Goal: Information Seeking & Learning: Learn about a topic

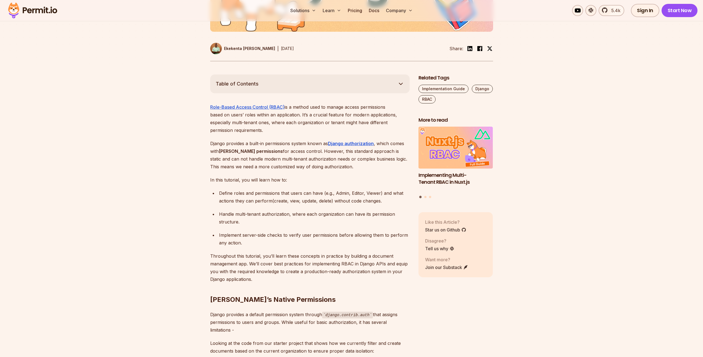
scroll to position [263, 0]
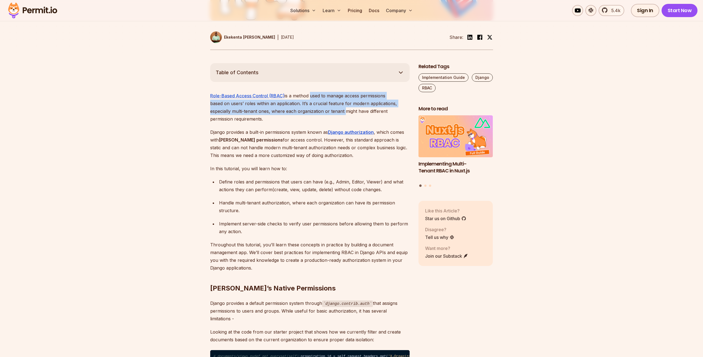
drag, startPoint x: 310, startPoint y: 97, endPoint x: 309, endPoint y: 107, distance: 10.2
click at [309, 107] on p "Role-Based Access Control (RBAC) is a method used to manage access permissions …" at bounding box center [309, 107] width 199 height 31
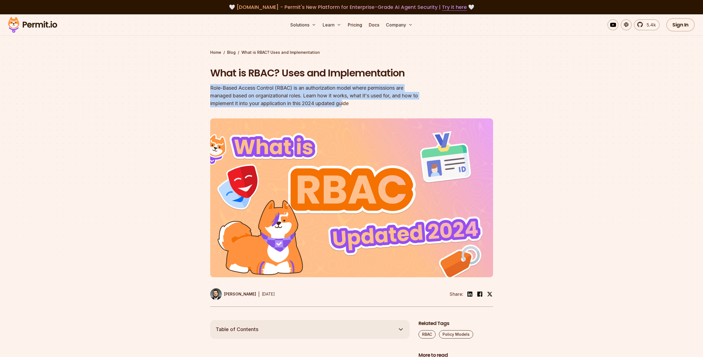
drag, startPoint x: 207, startPoint y: 89, endPoint x: 345, endPoint y: 104, distance: 139.1
click at [345, 104] on section "Home / Blog / What is RBAC? Uses and Implementation What is RBAC? Uses and Impl…" at bounding box center [351, 167] width 703 height 306
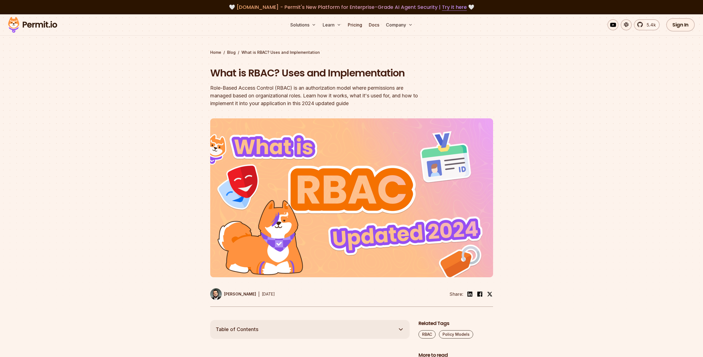
click at [358, 103] on div "Role-Based Access Control (RBAC) is an authorization model where permissions ar…" at bounding box center [316, 95] width 212 height 23
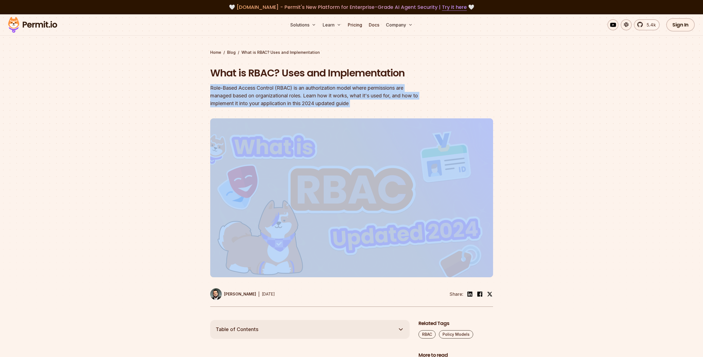
drag, startPoint x: 358, startPoint y: 103, endPoint x: 211, endPoint y: 88, distance: 147.4
click at [211, 88] on div "Role-Based Access Control (RBAC) is an authorization model where permissions ar…" at bounding box center [316, 95] width 212 height 23
drag, startPoint x: 211, startPoint y: 88, endPoint x: 363, endPoint y: 106, distance: 153.4
click at [363, 106] on div "Role-Based Access Control (RBAC) is an authorization model where permissions ar…" at bounding box center [316, 95] width 212 height 23
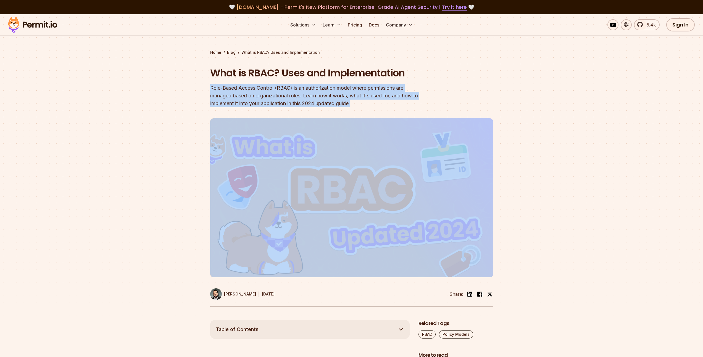
click at [363, 106] on div "Role-Based Access Control (RBAC) is an authorization model where permissions ar…" at bounding box center [316, 95] width 212 height 23
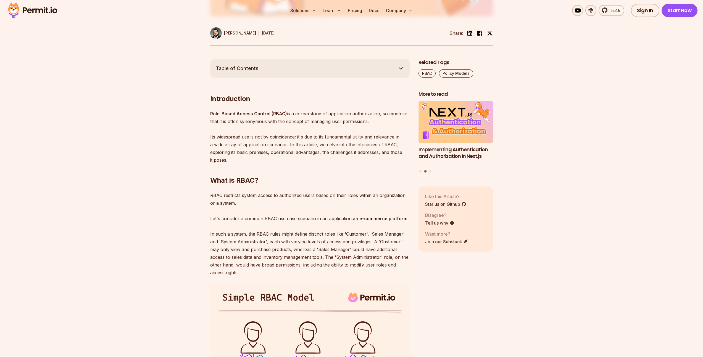
scroll to position [273, 0]
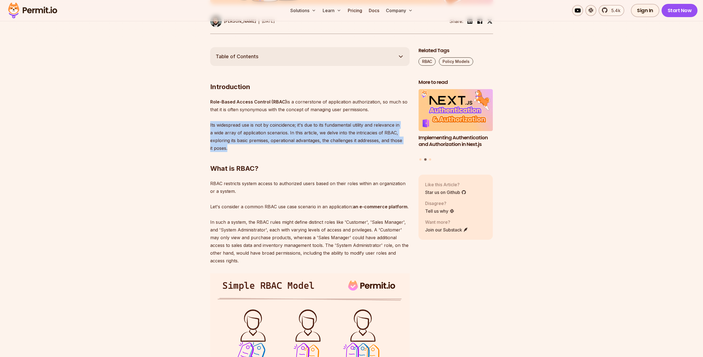
drag, startPoint x: 208, startPoint y: 124, endPoint x: 237, endPoint y: 151, distance: 40.5
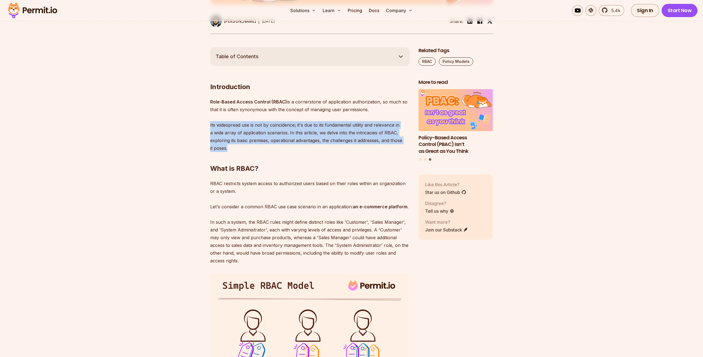
click at [237, 151] on h2 "What is RBAC?" at bounding box center [309, 157] width 199 height 31
drag, startPoint x: 237, startPoint y: 151, endPoint x: 208, endPoint y: 125, distance: 39.5
drag, startPoint x: 208, startPoint y: 125, endPoint x: 235, endPoint y: 150, distance: 37.5
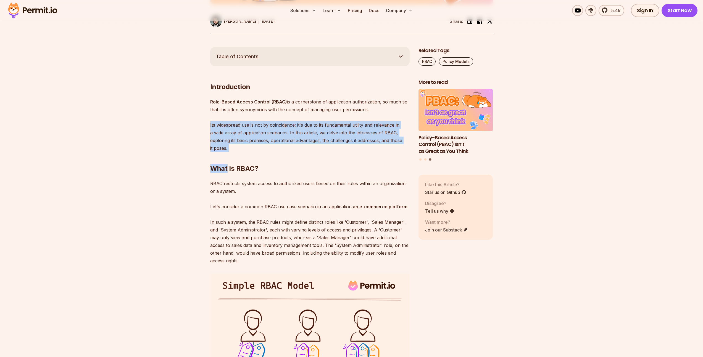
click at [235, 150] on h2 "What is RBAC?" at bounding box center [309, 157] width 199 height 31
drag, startPoint x: 235, startPoint y: 150, endPoint x: 210, endPoint y: 128, distance: 33.6
click at [210, 128] on p "Role-Based Access Control (RBAC) is a cornerstone of application authorization,…" at bounding box center [309, 125] width 199 height 54
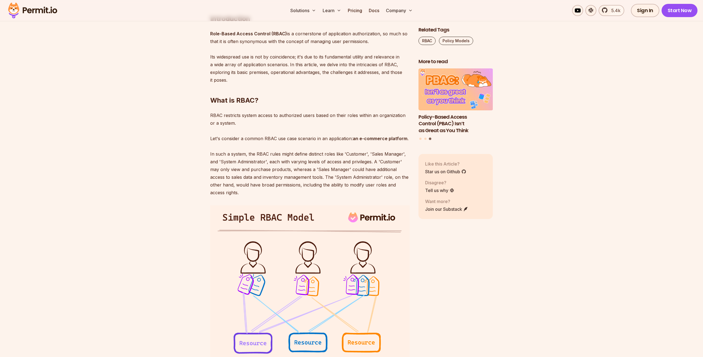
scroll to position [347, 0]
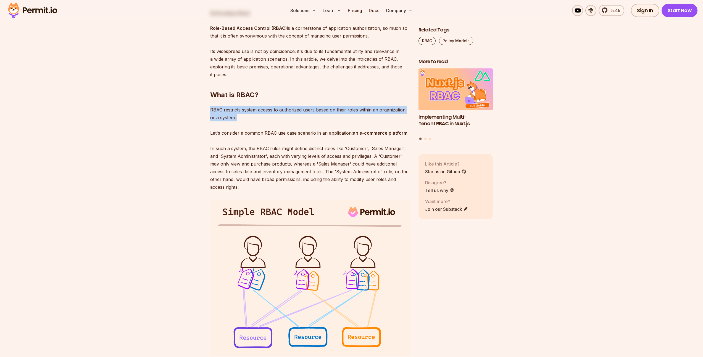
drag, startPoint x: 210, startPoint y: 111, endPoint x: 230, endPoint y: 122, distance: 23.0
click at [230, 122] on p "RBAC restricts system access to authorized users based on their roles within an…" at bounding box center [309, 148] width 199 height 85
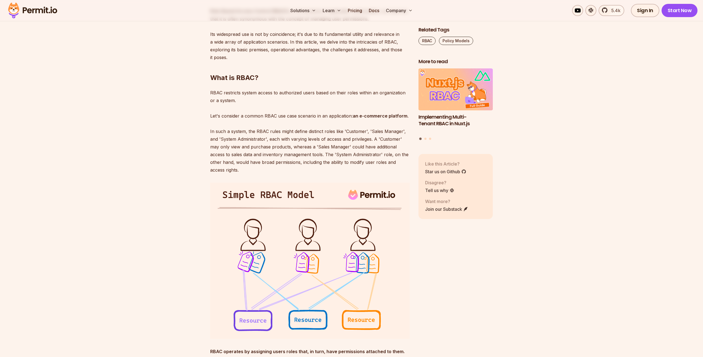
scroll to position [387, 0]
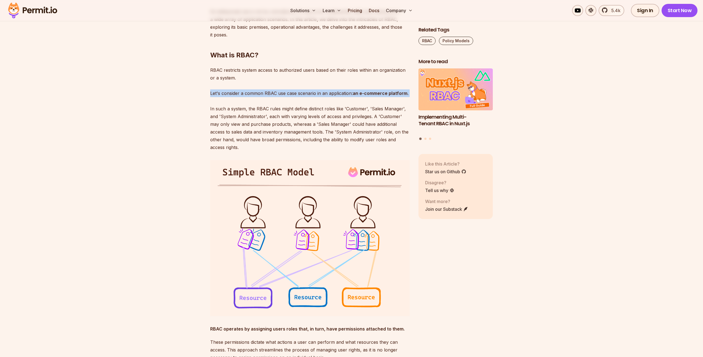
drag, startPoint x: 210, startPoint y: 96, endPoint x: 224, endPoint y: 103, distance: 16.1
click at [224, 103] on p "RBAC restricts system access to authorized users based on their roles within an…" at bounding box center [309, 108] width 199 height 85
click at [226, 103] on p "RBAC restricts system access to authorized users based on their roles within an…" at bounding box center [309, 108] width 199 height 85
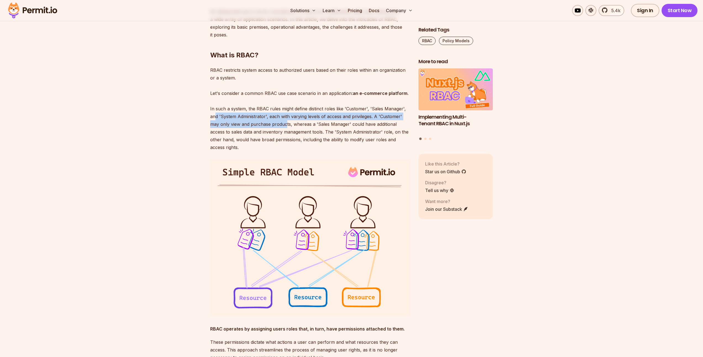
drag, startPoint x: 216, startPoint y: 114, endPoint x: 286, endPoint y: 121, distance: 70.2
click at [286, 121] on p "RBAC restricts system access to authorized users based on their roles within an…" at bounding box center [309, 108] width 199 height 85
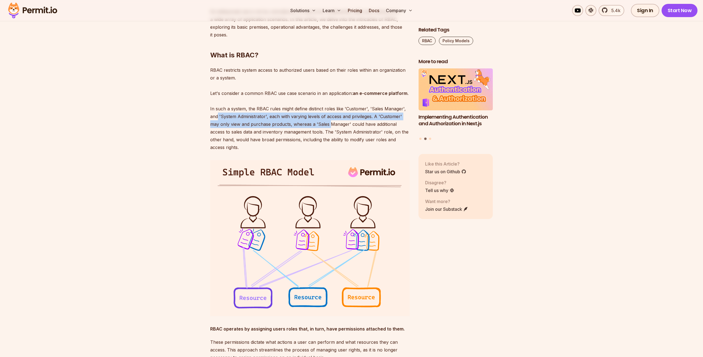
drag, startPoint x: 217, startPoint y: 116, endPoint x: 330, endPoint y: 125, distance: 113.9
click at [330, 125] on p "RBAC restricts system access to authorized users based on their roles within an…" at bounding box center [309, 108] width 199 height 85
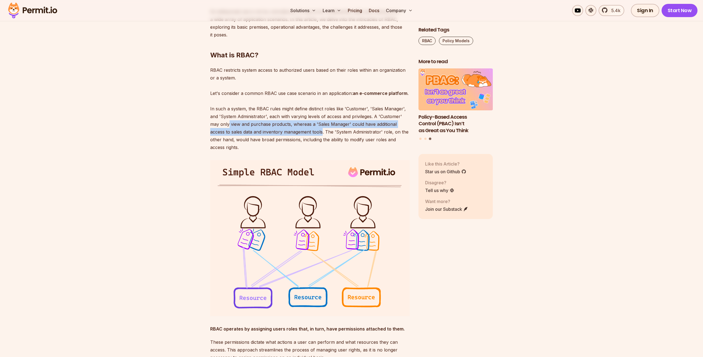
drag, startPoint x: 229, startPoint y: 126, endPoint x: 322, endPoint y: 135, distance: 93.8
click at [322, 135] on p "RBAC restricts system access to authorized users based on their roles within an…" at bounding box center [309, 108] width 199 height 85
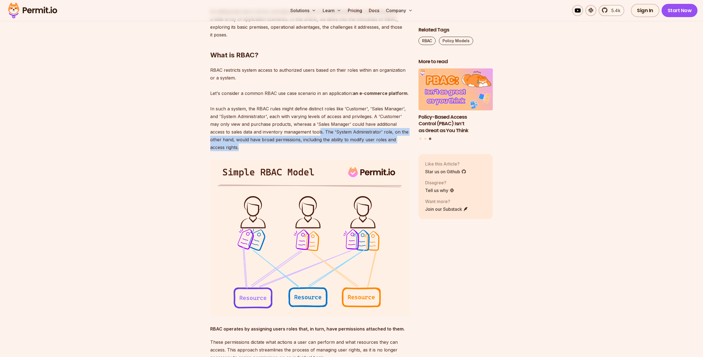
drag, startPoint x: 321, startPoint y: 130, endPoint x: 323, endPoint y: 146, distance: 15.3
click at [323, 146] on p "RBAC restricts system access to authorized users based on their roles within an…" at bounding box center [309, 108] width 199 height 85
drag, startPoint x: 286, startPoint y: 147, endPoint x: 238, endPoint y: 132, distance: 50.4
click at [238, 132] on p "RBAC restricts system access to authorized users based on their roles within an…" at bounding box center [309, 108] width 199 height 85
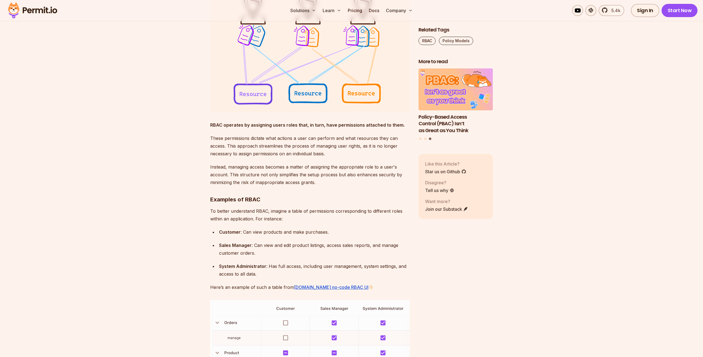
scroll to position [598, 0]
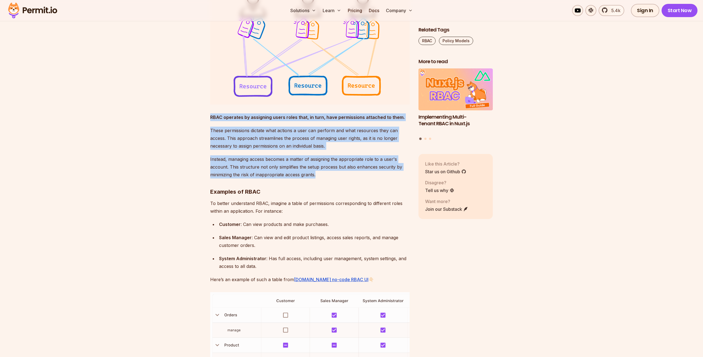
drag, startPoint x: 209, startPoint y: 116, endPoint x: 320, endPoint y: 171, distance: 124.6
click at [320, 171] on p "Instead, managing access becomes a matter of assigning the appropriate role to …" at bounding box center [309, 166] width 199 height 23
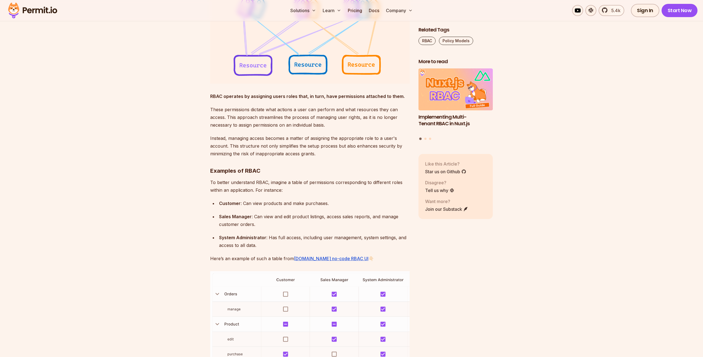
scroll to position [623, 0]
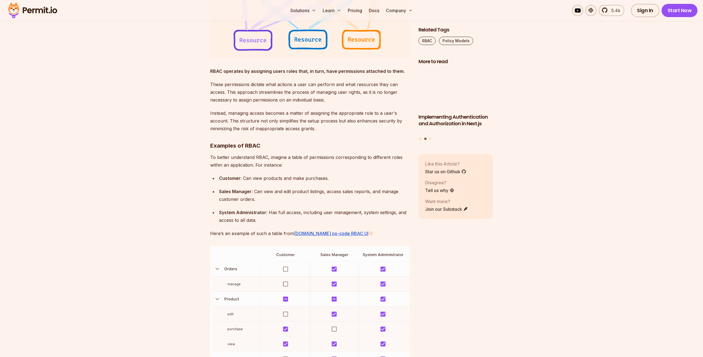
scroll to position [667, 0]
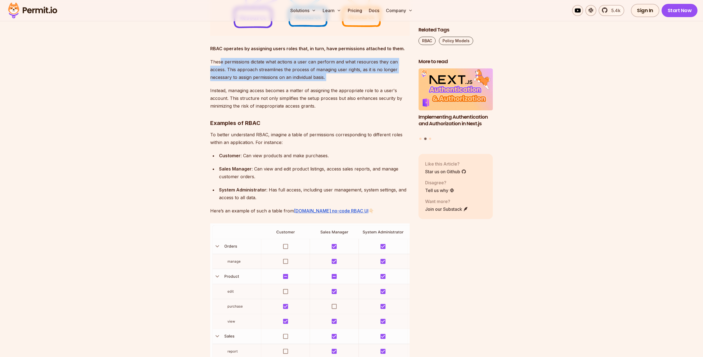
drag, startPoint x: 221, startPoint y: 60, endPoint x: 290, endPoint y: 86, distance: 73.9
click at [290, 87] on p "Instead, managing access becomes a matter of assigning the appropriate role to …" at bounding box center [309, 98] width 199 height 23
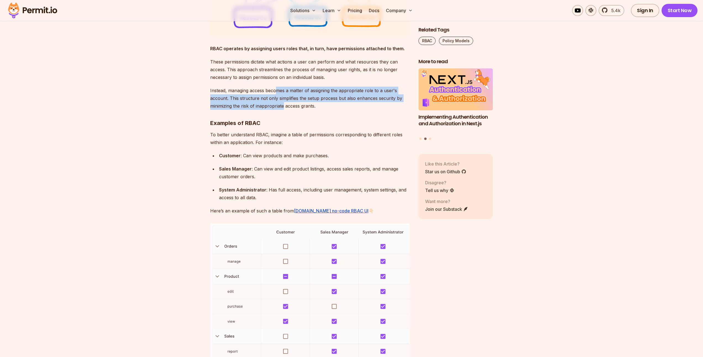
drag, startPoint x: 275, startPoint y: 91, endPoint x: 283, endPoint y: 108, distance: 19.5
click at [283, 108] on p "Instead, managing access becomes a matter of assigning the appropriate role to …" at bounding box center [309, 98] width 199 height 23
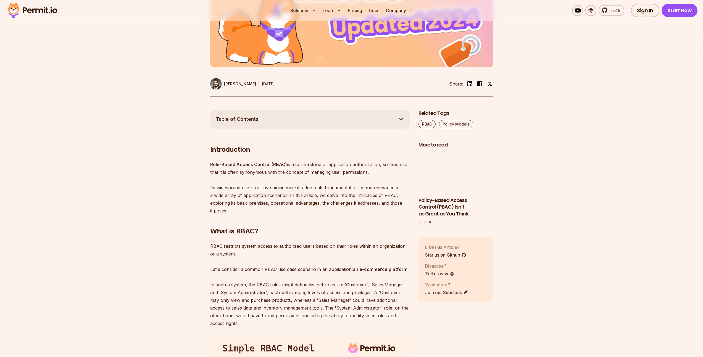
scroll to position [305, 0]
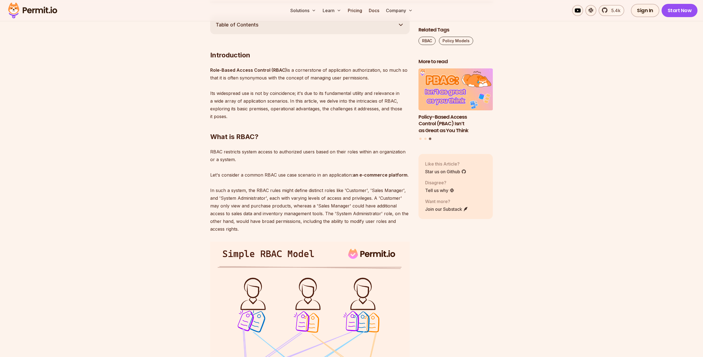
click at [222, 178] on p "RBAC restricts system access to authorized users based on their roles within an…" at bounding box center [309, 190] width 199 height 85
drag, startPoint x: 219, startPoint y: 211, endPoint x: 253, endPoint y: 223, distance: 37.0
click at [253, 223] on p "RBAC restricts system access to authorized users based on their roles within an…" at bounding box center [309, 190] width 199 height 85
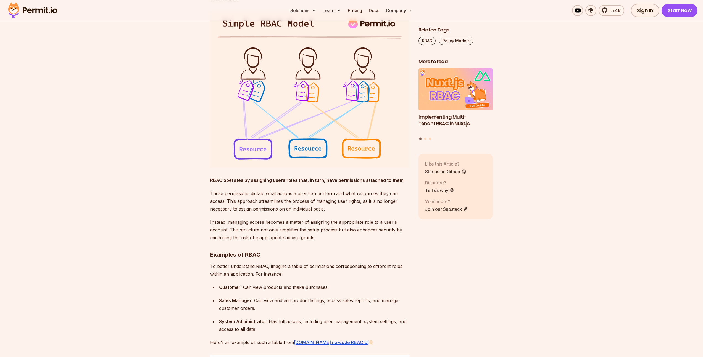
scroll to position [550, 0]
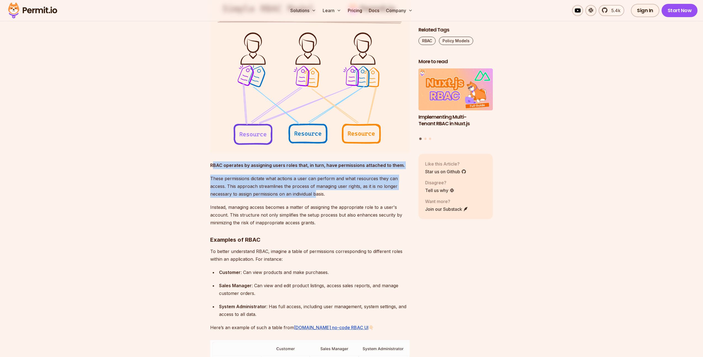
drag, startPoint x: 214, startPoint y: 167, endPoint x: 321, endPoint y: 197, distance: 111.7
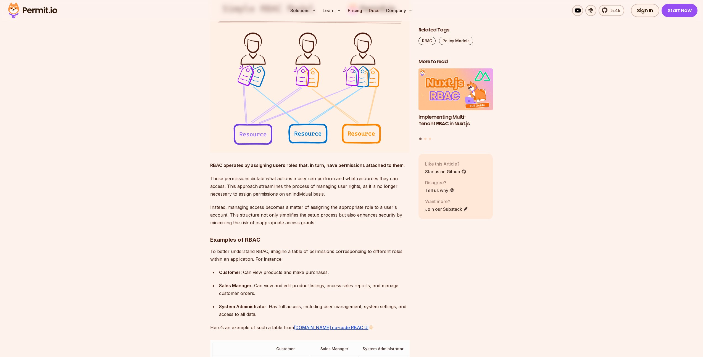
drag, startPoint x: 339, startPoint y: 199, endPoint x: 263, endPoint y: 191, distance: 75.8
click at [263, 191] on p "These permissions dictate what actions a user can perform and what resources th…" at bounding box center [309, 186] width 199 height 23
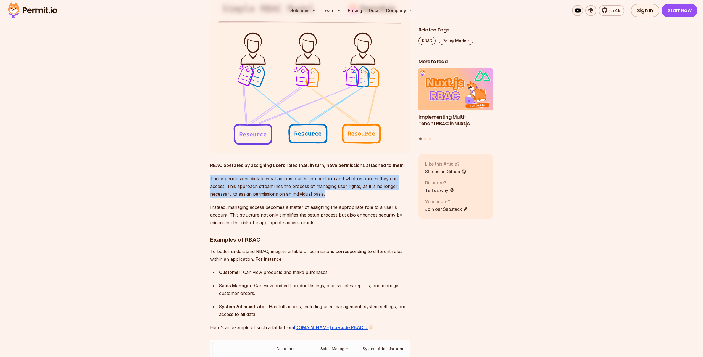
drag, startPoint x: 210, startPoint y: 179, endPoint x: 353, endPoint y: 191, distance: 143.8
click at [353, 191] on p "These permissions dictate what actions a user can perform and what resources th…" at bounding box center [309, 186] width 199 height 23
drag, startPoint x: 346, startPoint y: 191, endPoint x: 210, endPoint y: 176, distance: 136.7
click at [210, 176] on p "These permissions dictate what actions a user can perform and what resources th…" at bounding box center [309, 186] width 199 height 23
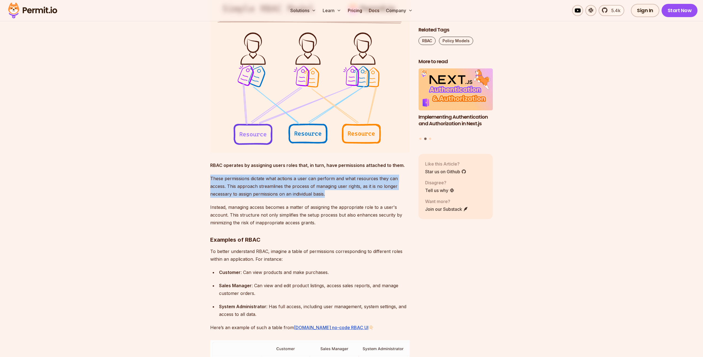
click at [210, 176] on p "These permissions dictate what actions a user can perform and what resources th…" at bounding box center [309, 186] width 199 height 23
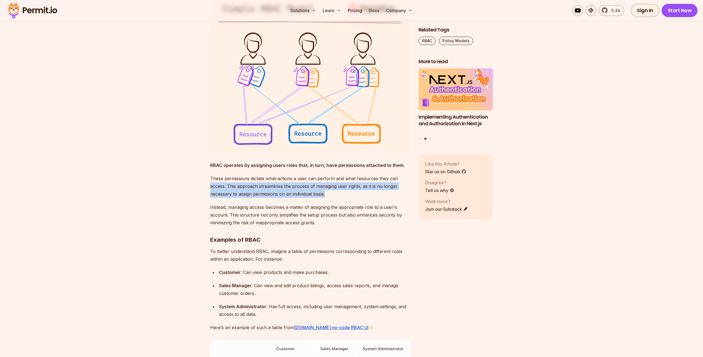
drag, startPoint x: 208, startPoint y: 187, endPoint x: 340, endPoint y: 193, distance: 132.9
click at [340, 193] on p "These permissions dictate what actions a user can perform and what resources th…" at bounding box center [309, 186] width 199 height 23
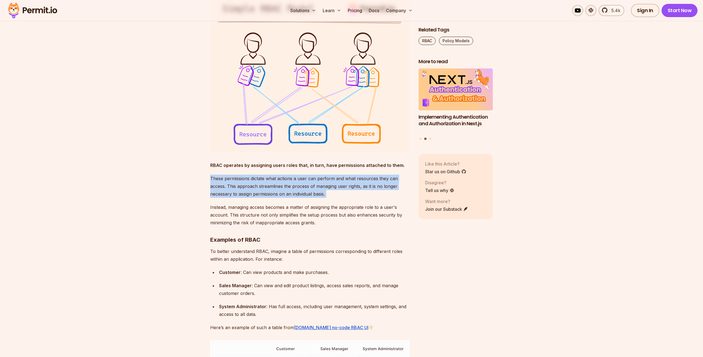
drag, startPoint x: 340, startPoint y: 193, endPoint x: 215, endPoint y: 182, distance: 125.5
click at [215, 182] on p "These permissions dictate what actions a user can perform and what resources th…" at bounding box center [309, 186] width 199 height 23
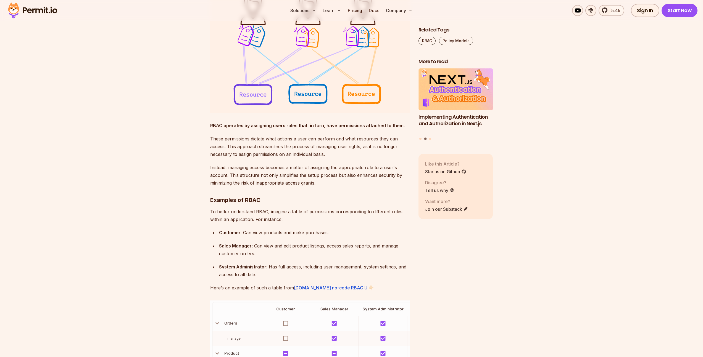
scroll to position [618, 0]
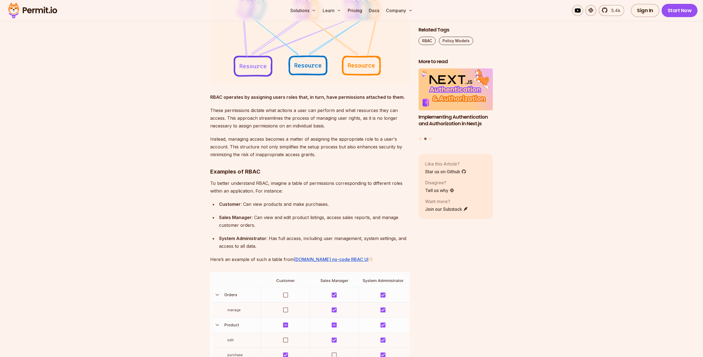
click at [211, 136] on p "Instead, managing access becomes a matter of assigning the appropriate role to …" at bounding box center [309, 146] width 199 height 23
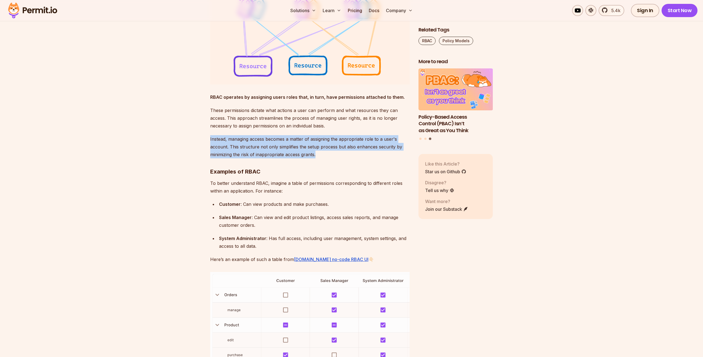
drag, startPoint x: 209, startPoint y: 139, endPoint x: 321, endPoint y: 155, distance: 112.9
click at [321, 155] on p "Instead, managing access becomes a matter of assigning the appropriate role to …" at bounding box center [309, 146] width 199 height 23
drag, startPoint x: 321, startPoint y: 155, endPoint x: 214, endPoint y: 135, distance: 108.6
click at [214, 135] on p "Instead, managing access becomes a matter of assigning the appropriate role to …" at bounding box center [309, 146] width 199 height 23
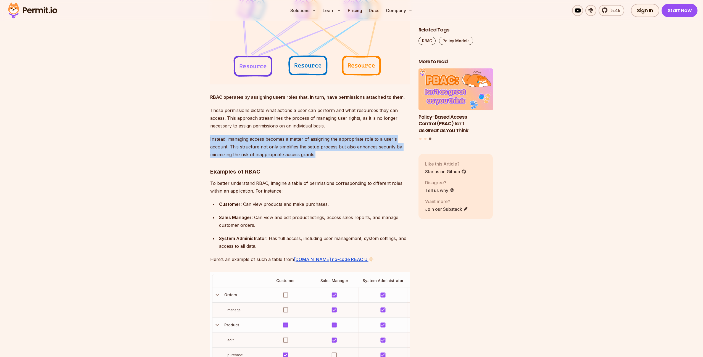
click at [214, 135] on p "Instead, managing access becomes a matter of assigning the appropriate role to …" at bounding box center [309, 146] width 199 height 23
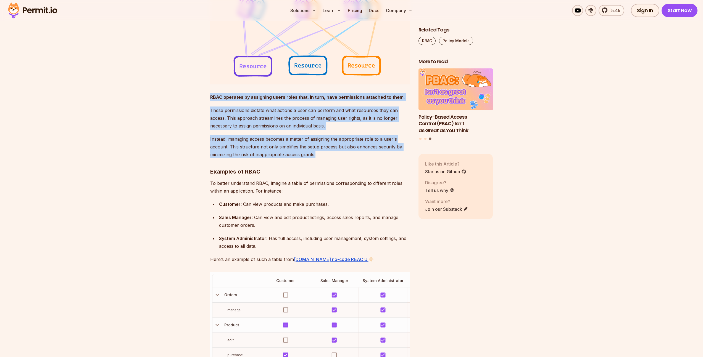
drag, startPoint x: 319, startPoint y: 155, endPoint x: 210, endPoint y: 95, distance: 124.5
click at [210, 95] on strong "RBAC operates by assigning users roles that, in turn, have permissions attached…" at bounding box center [307, 97] width 194 height 6
drag, startPoint x: 210, startPoint y: 95, endPoint x: 326, endPoint y: 151, distance: 128.2
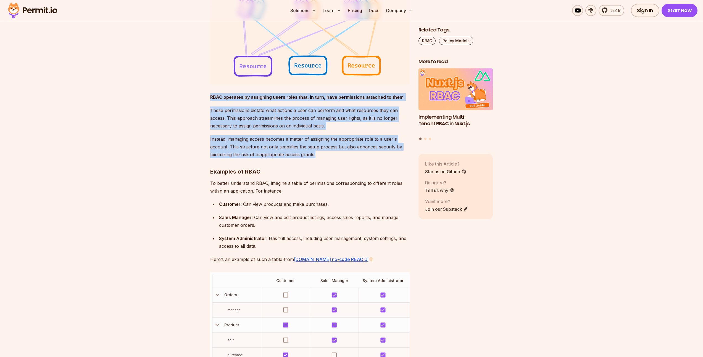
click at [328, 153] on p "Instead, managing access becomes a matter of assigning the appropriate role to …" at bounding box center [309, 146] width 199 height 23
drag, startPoint x: 206, startPoint y: 97, endPoint x: 351, endPoint y: 157, distance: 157.0
click at [351, 157] on p "Instead, managing access becomes a matter of assigning the appropriate role to …" at bounding box center [309, 146] width 199 height 23
drag, startPoint x: 351, startPoint y: 157, endPoint x: 207, endPoint y: 93, distance: 157.9
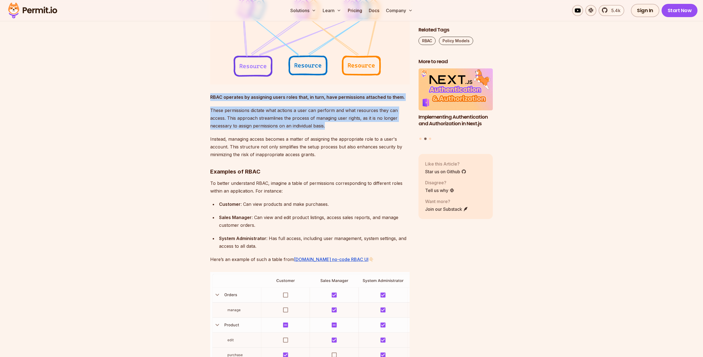
drag, startPoint x: 204, startPoint y: 98, endPoint x: 330, endPoint y: 127, distance: 129.1
click at [330, 127] on p "These permissions dictate what actions a user can perform and what resources th…" at bounding box center [309, 118] width 199 height 23
drag, startPoint x: 330, startPoint y: 127, endPoint x: 209, endPoint y: 97, distance: 124.0
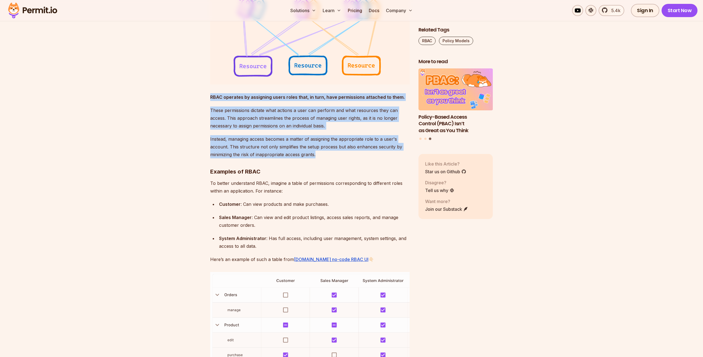
drag, startPoint x: 210, startPoint y: 97, endPoint x: 375, endPoint y: 153, distance: 174.3
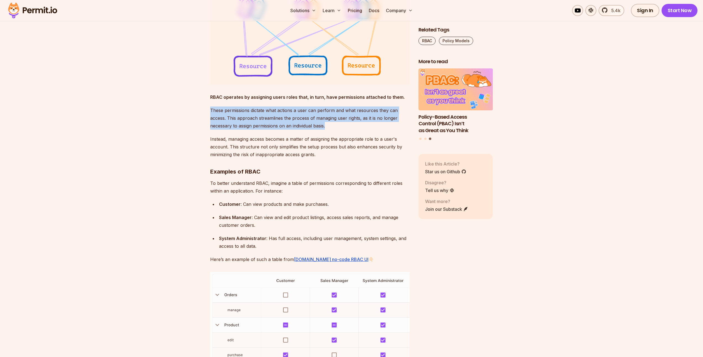
drag, startPoint x: 207, startPoint y: 109, endPoint x: 326, endPoint y: 127, distance: 120.9
click at [327, 127] on p "These permissions dictate what actions a user can perform and what resources th…" at bounding box center [309, 118] width 199 height 23
drag, startPoint x: 328, startPoint y: 126, endPoint x: 201, endPoint y: 110, distance: 127.8
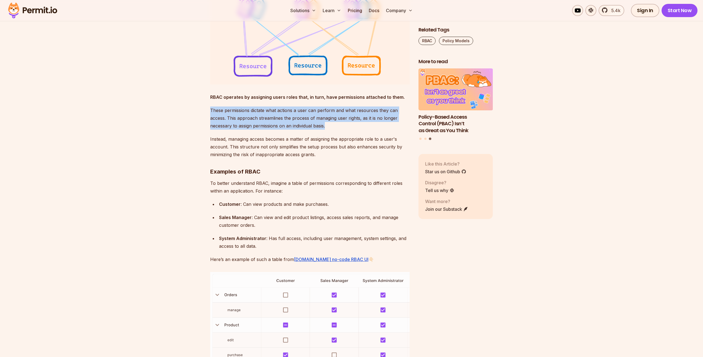
drag, startPoint x: 203, startPoint y: 111, endPoint x: 343, endPoint y: 125, distance: 141.2
click at [343, 125] on p "These permissions dictate what actions a user can perform and what resources th…" at bounding box center [309, 118] width 199 height 23
drag, startPoint x: 341, startPoint y: 125, endPoint x: 212, endPoint y: 102, distance: 131.3
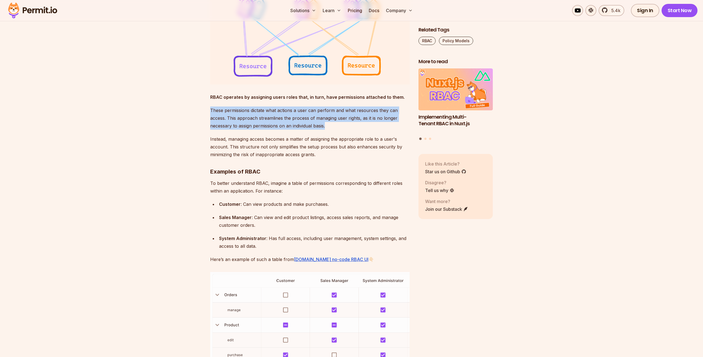
drag, startPoint x: 205, startPoint y: 109, endPoint x: 332, endPoint y: 125, distance: 127.7
click at [332, 125] on p "These permissions dictate what actions a user can perform and what resources th…" at bounding box center [309, 118] width 199 height 23
drag, startPoint x: 332, startPoint y: 125, endPoint x: 210, endPoint y: 106, distance: 123.0
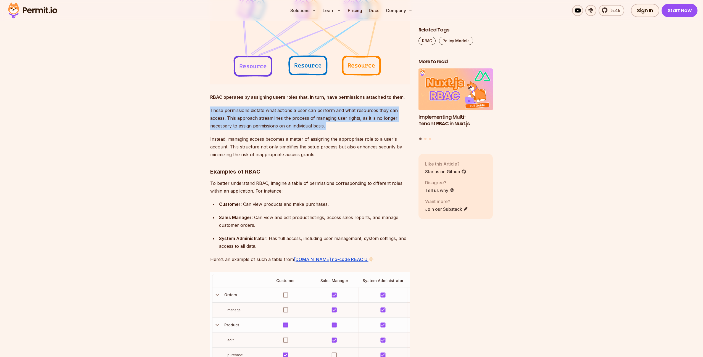
click at [270, 111] on p "These permissions dictate what actions a user can perform and what resources th…" at bounding box center [309, 118] width 199 height 23
drag, startPoint x: 270, startPoint y: 111, endPoint x: 324, endPoint y: 129, distance: 57.4
click at [324, 129] on p "These permissions dictate what actions a user can perform and what resources th…" at bounding box center [309, 118] width 199 height 23
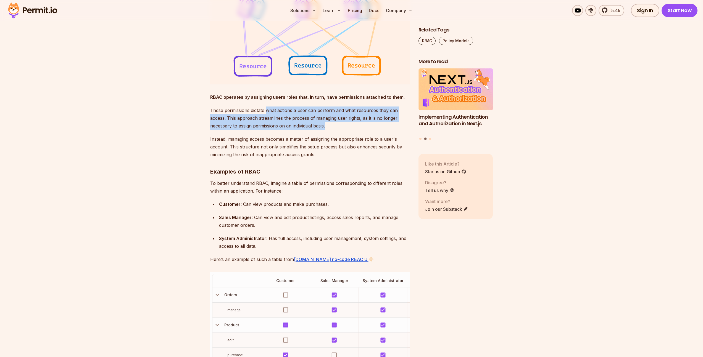
click at [330, 127] on p "These permissions dictate what actions a user can perform and what resources th…" at bounding box center [309, 118] width 199 height 23
drag, startPoint x: 328, startPoint y: 127, endPoint x: 208, endPoint y: 112, distance: 121.1
drag, startPoint x: 216, startPoint y: 117, endPoint x: 331, endPoint y: 124, distance: 115.6
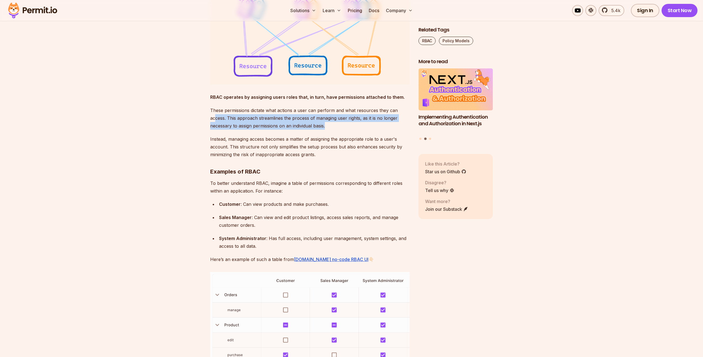
click at [331, 124] on p "These permissions dictate what actions a user can perform and what resources th…" at bounding box center [309, 118] width 199 height 23
drag, startPoint x: 331, startPoint y: 124, endPoint x: 221, endPoint y: 111, distance: 110.9
click at [221, 111] on p "These permissions dictate what actions a user can perform and what resources th…" at bounding box center [309, 118] width 199 height 23
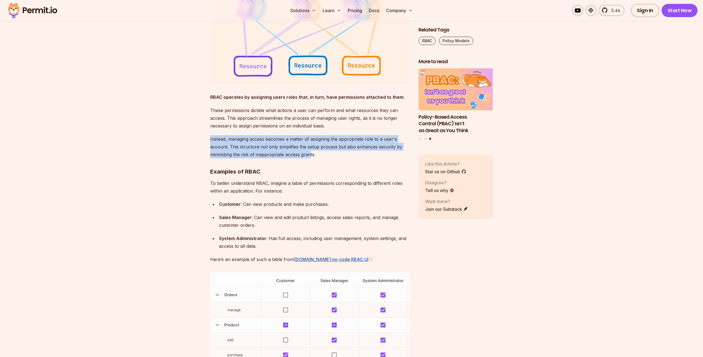
drag, startPoint x: 212, startPoint y: 140, endPoint x: 311, endPoint y: 153, distance: 99.4
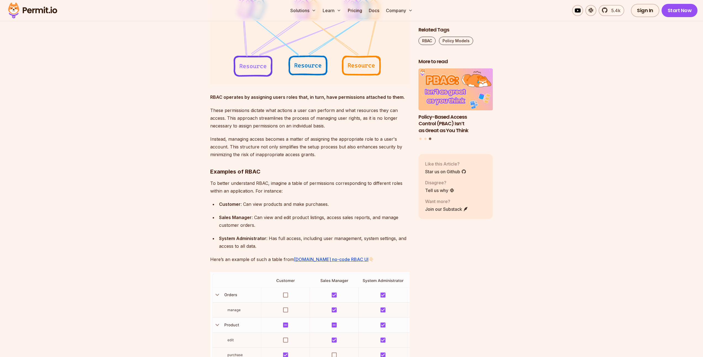
click at [323, 155] on p "Instead, managing access becomes a matter of assigning the appropriate role to …" at bounding box center [309, 146] width 199 height 23
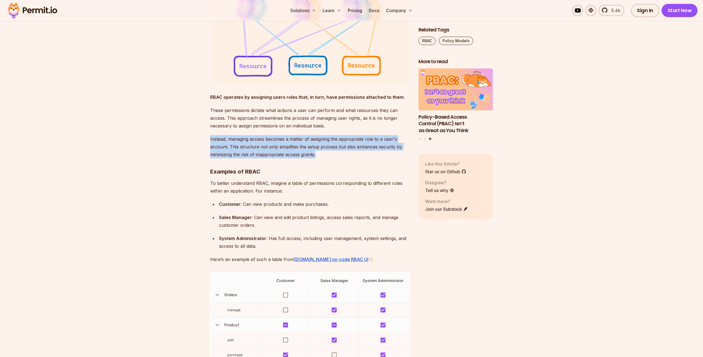
drag, startPoint x: 323, startPoint y: 155, endPoint x: 208, endPoint y: 132, distance: 117.7
drag, startPoint x: 213, startPoint y: 136, endPoint x: 328, endPoint y: 155, distance: 117.0
click at [328, 155] on p "Instead, managing access becomes a matter of assigning the appropriate role to …" at bounding box center [309, 146] width 199 height 23
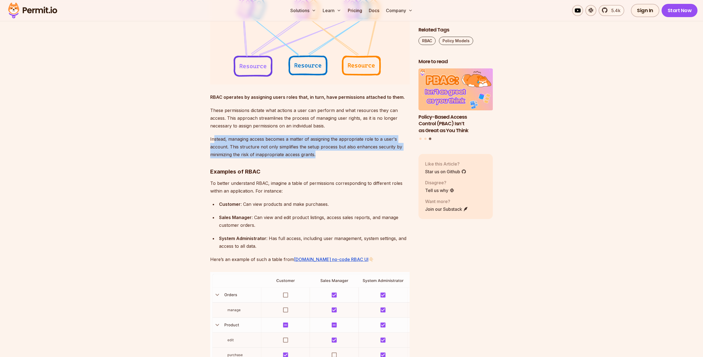
click at [328, 155] on p "Instead, managing access becomes a matter of assigning the appropriate role to …" at bounding box center [309, 146] width 199 height 23
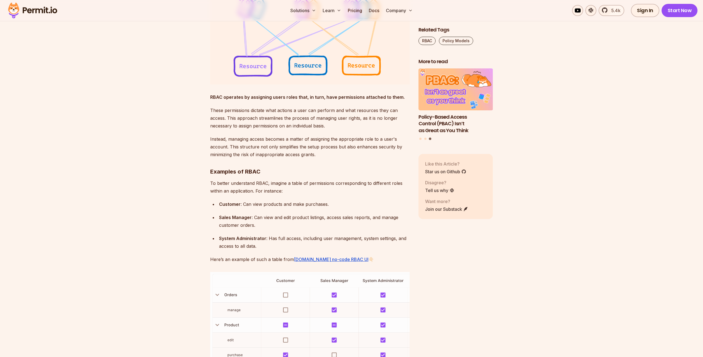
scroll to position [689, 0]
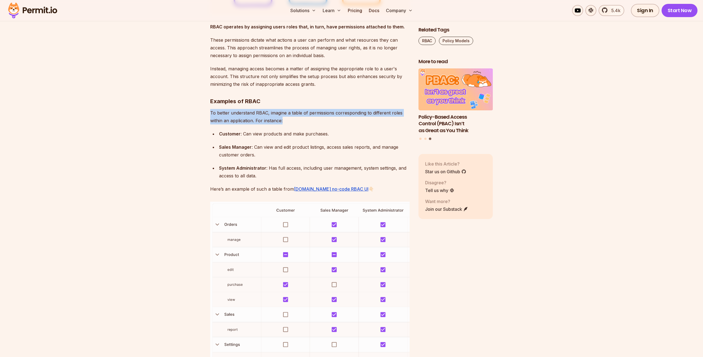
drag, startPoint x: 210, startPoint y: 113, endPoint x: 335, endPoint y: 125, distance: 125.3
drag, startPoint x: 297, startPoint y: 115, endPoint x: 299, endPoint y: 120, distance: 5.7
click at [299, 120] on p "To better understand RBAC, imagine a table of permissions corresponding to diff…" at bounding box center [309, 116] width 199 height 15
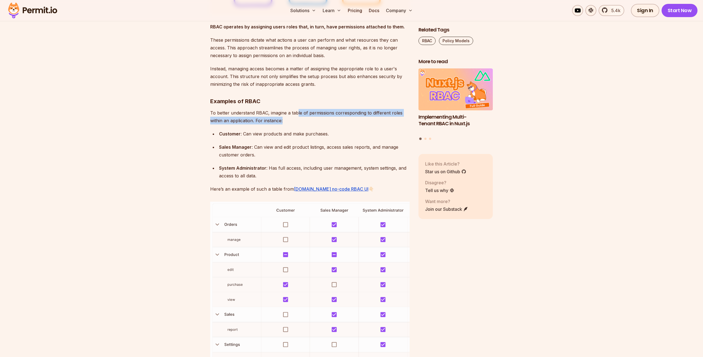
click at [299, 120] on p "To better understand RBAC, imagine a table of permissions corresponding to diff…" at bounding box center [309, 116] width 199 height 15
drag, startPoint x: 299, startPoint y: 120, endPoint x: 201, endPoint y: 109, distance: 98.1
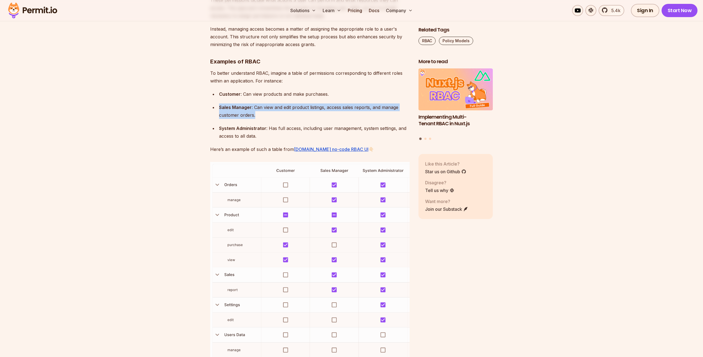
drag, startPoint x: 216, startPoint y: 107, endPoint x: 274, endPoint y: 120, distance: 59.1
click at [274, 120] on ul "Customer : Can view products and make purchases. Sales Manager : Can view and e…" at bounding box center [309, 115] width 199 height 50
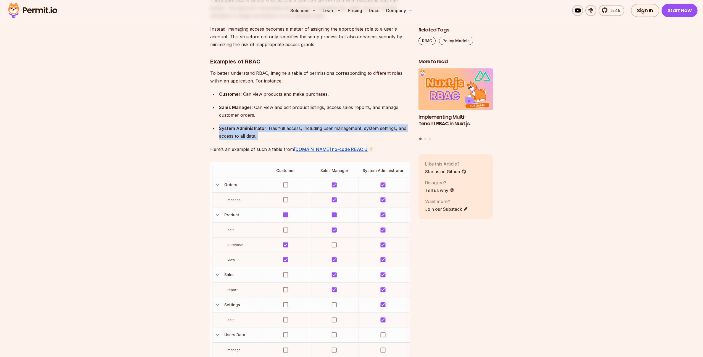
drag, startPoint x: 218, startPoint y: 125, endPoint x: 280, endPoint y: 141, distance: 64.0
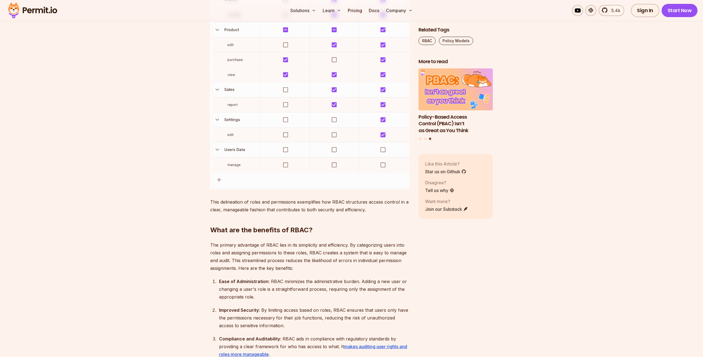
scroll to position [919, 0]
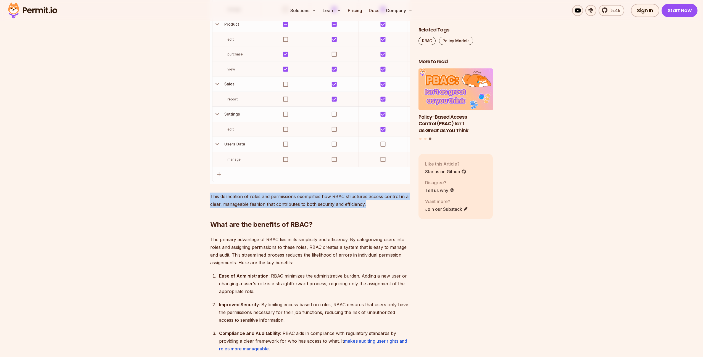
drag, startPoint x: 210, startPoint y: 199, endPoint x: 384, endPoint y: 207, distance: 174.1
click at [379, 211] on h2 "What are the benefits of RBAC?" at bounding box center [309, 213] width 199 height 31
drag, startPoint x: 367, startPoint y: 204, endPoint x: 210, endPoint y: 199, distance: 157.5
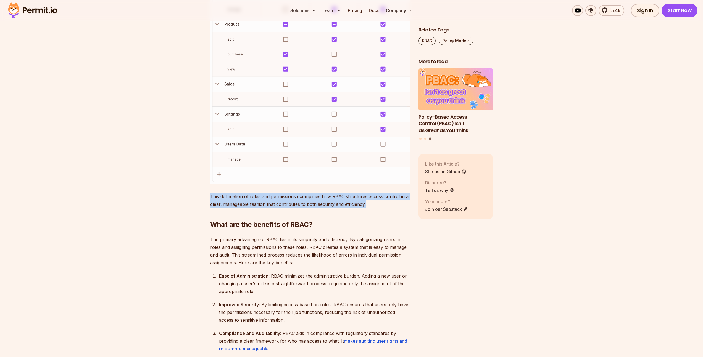
drag, startPoint x: 205, startPoint y: 190, endPoint x: 373, endPoint y: 203, distance: 168.6
click at [373, 203] on h2 "What are the benefits of RBAC?" at bounding box center [309, 213] width 199 height 31
drag, startPoint x: 373, startPoint y: 203, endPoint x: 239, endPoint y: 201, distance: 134.8
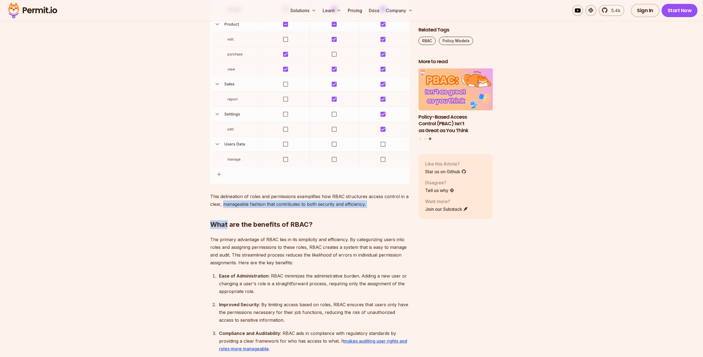
click at [217, 197] on p "This delineation of roles and permissions exemplifies how RBAC structures acces…" at bounding box center [309, 200] width 199 height 15
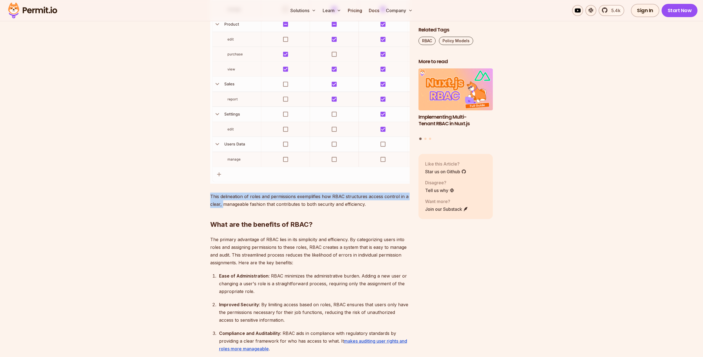
drag, startPoint x: 208, startPoint y: 196, endPoint x: 224, endPoint y: 201, distance: 16.9
click at [224, 201] on p "This delineation of roles and permissions exemplifies how RBAC structures acces…" at bounding box center [309, 200] width 199 height 15
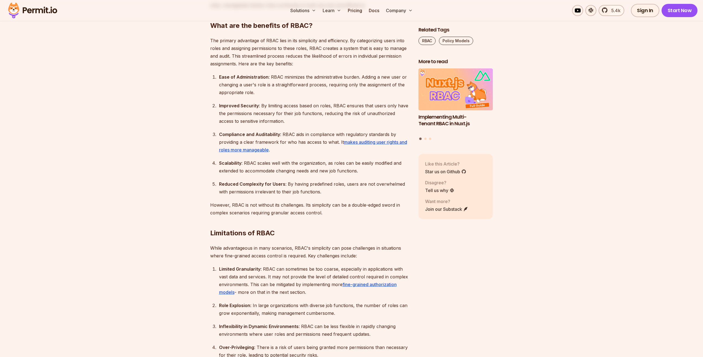
scroll to position [1185, 0]
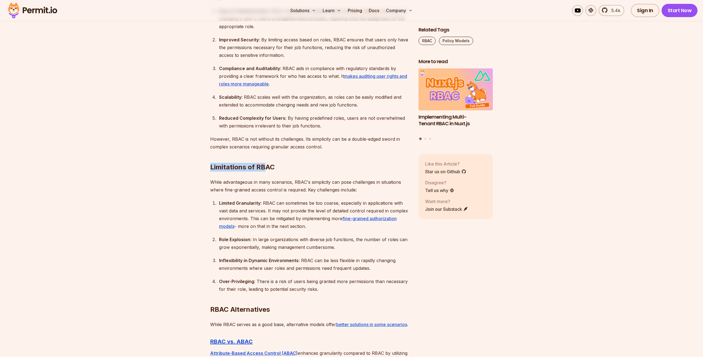
drag, startPoint x: 203, startPoint y: 171, endPoint x: 298, endPoint y: 166, distance: 95.1
click at [275, 164] on section "Table of Contents Introduction Role-Based Access Control (RBAC) is a cornerston…" at bounding box center [351, 153] width 703 height 2034
click at [298, 166] on h2 "Limitations of RBAC" at bounding box center [309, 156] width 199 height 31
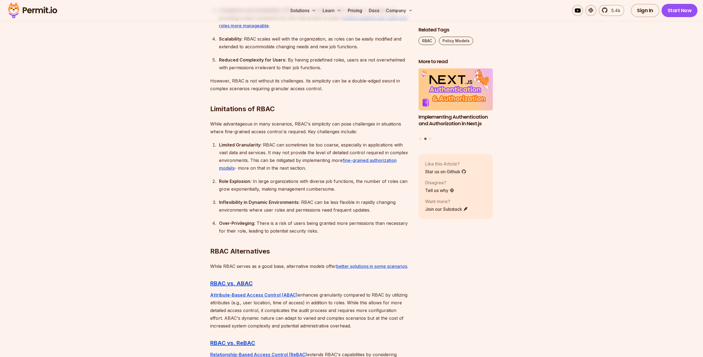
scroll to position [1239, 0]
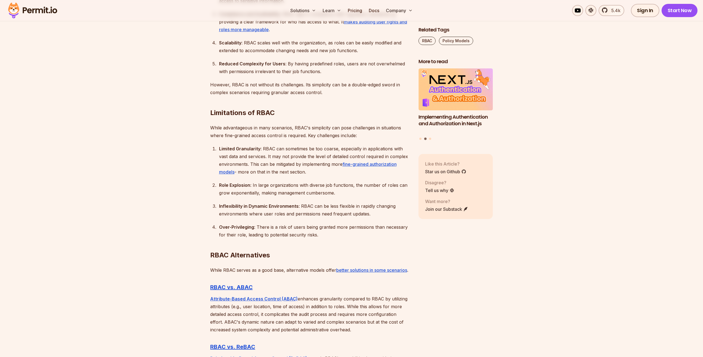
click at [141, 154] on section "Table of Contents Introduction Role-Based Access Control (RBAC) is a cornerston…" at bounding box center [351, 98] width 703 height 2034
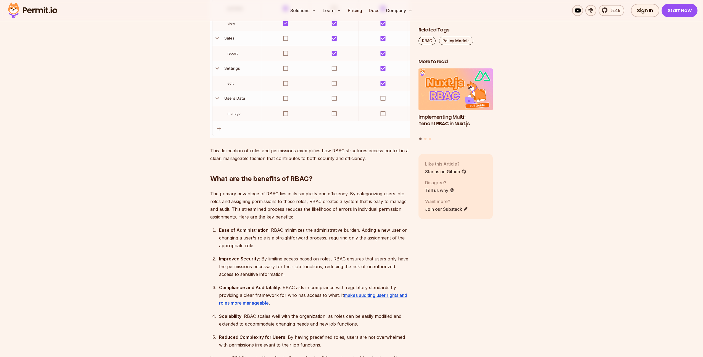
scroll to position [974, 0]
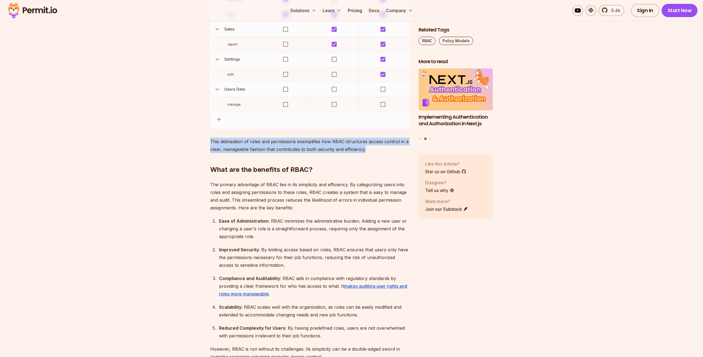
drag, startPoint x: 369, startPoint y: 150, endPoint x: 207, endPoint y: 145, distance: 161.9
click at [207, 145] on section "Table of Contents Introduction Role-Based Access Control (RBAC) is a cornerston…" at bounding box center [351, 363] width 703 height 2034
drag, startPoint x: 208, startPoint y: 144, endPoint x: 363, endPoint y: 147, distance: 155.5
click at [363, 147] on section "Table of Contents Introduction Role-Based Access Control (RBAC) is a cornerston…" at bounding box center [351, 363] width 703 height 2034
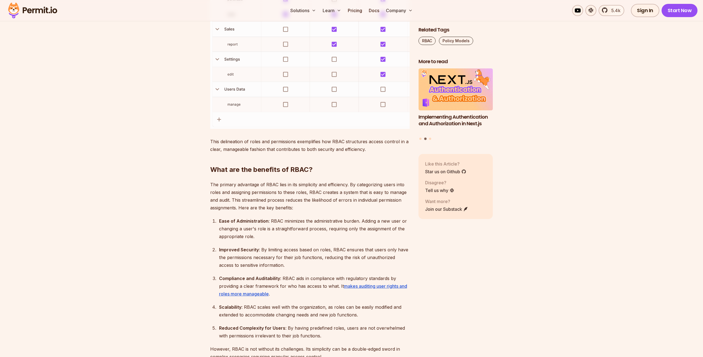
click at [371, 151] on h2 "What are the benefits of RBAC?" at bounding box center [309, 158] width 199 height 31
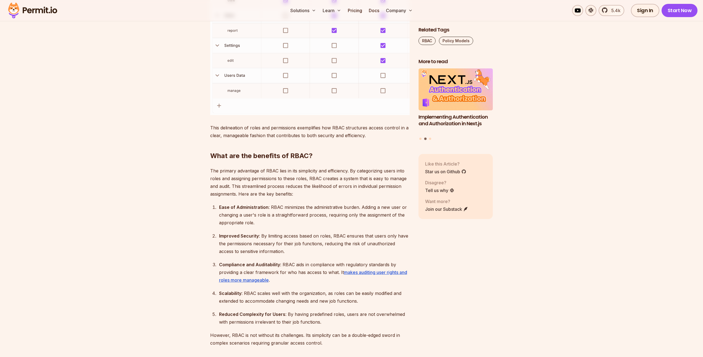
scroll to position [1027, 0]
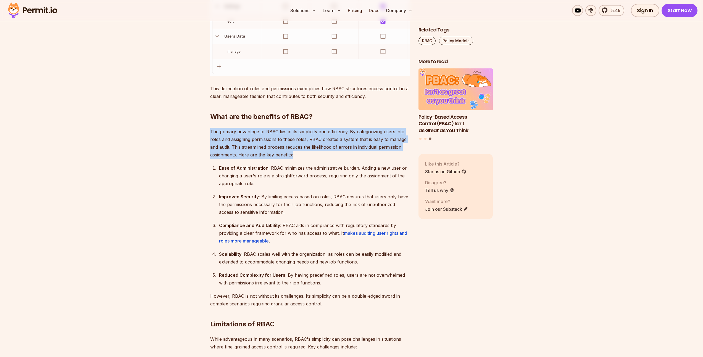
drag, startPoint x: 210, startPoint y: 130, endPoint x: 304, endPoint y: 156, distance: 98.0
click at [304, 156] on section "Table of Contents Introduction Role-Based Access Control (RBAC) is a cornerston…" at bounding box center [351, 310] width 703 height 2034
click at [304, 156] on p "The primary advantage of RBAC lies in its simplicity and efficiency. By categor…" at bounding box center [309, 143] width 199 height 31
drag, startPoint x: 304, startPoint y: 156, endPoint x: 213, endPoint y: 134, distance: 94.0
click at [213, 134] on p "The primary advantage of RBAC lies in its simplicity and efficiency. By categor…" at bounding box center [309, 143] width 199 height 31
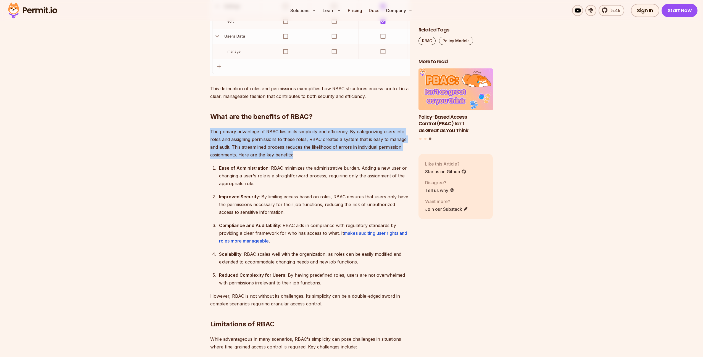
click at [213, 134] on p "The primary advantage of RBAC lies in its simplicity and efficiency. By categor…" at bounding box center [309, 143] width 199 height 31
drag, startPoint x: 207, startPoint y: 142, endPoint x: 331, endPoint y: 153, distance: 125.0
click at [331, 153] on section "Table of Contents Introduction Role-Based Access Control (RBAC) is a cornerston…" at bounding box center [351, 310] width 703 height 2034
click at [331, 153] on p "The primary advantage of RBAC lies in its simplicity and efficiency. By categor…" at bounding box center [309, 143] width 199 height 31
drag, startPoint x: 331, startPoint y: 153, endPoint x: 194, endPoint y: 135, distance: 138.1
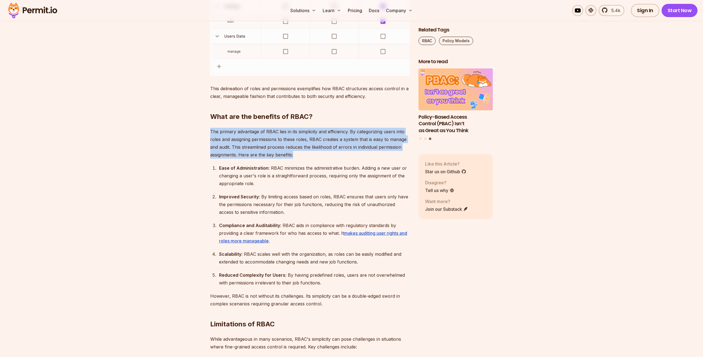
click at [194, 135] on section "Table of Contents Introduction Role-Based Access Control (RBAC) is a cornerston…" at bounding box center [351, 310] width 703 height 2034
drag, startPoint x: 218, startPoint y: 141, endPoint x: 309, endPoint y: 155, distance: 92.1
click at [309, 155] on p "The primary advantage of RBAC lies in its simplicity and efficiency. By categor…" at bounding box center [309, 143] width 199 height 31
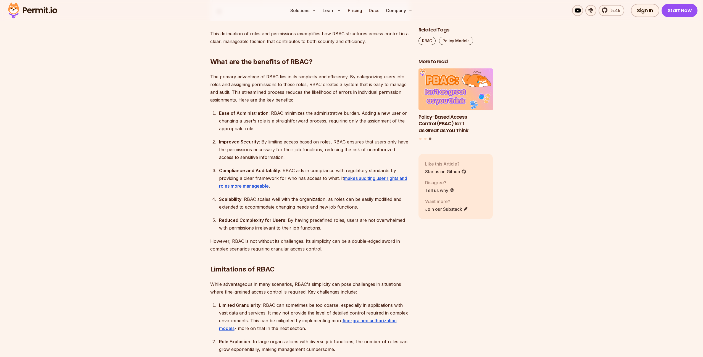
scroll to position [1101, 0]
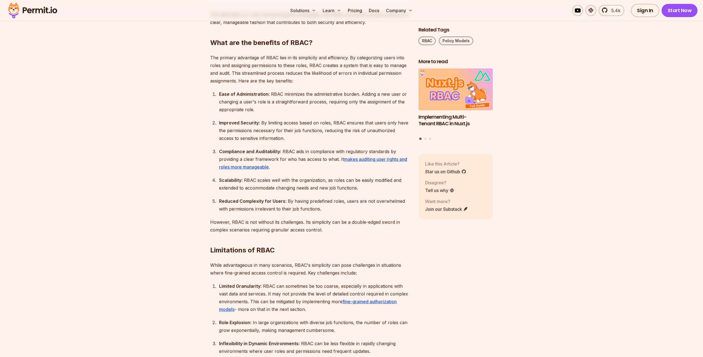
click at [235, 98] on div "Ease of Administration : RBAC minimizes the administrative burden. Adding a new…" at bounding box center [314, 101] width 191 height 23
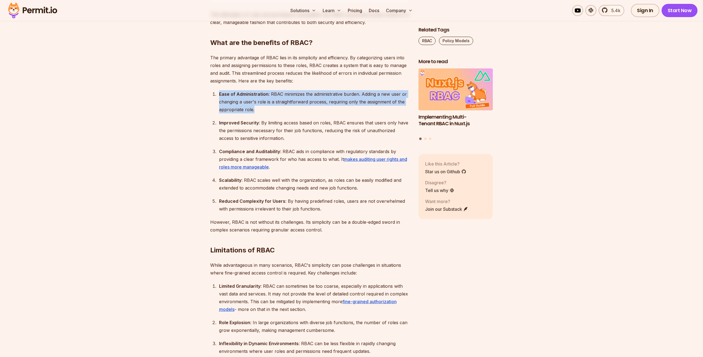
drag, startPoint x: 215, startPoint y: 93, endPoint x: 269, endPoint y: 108, distance: 56.4
click at [269, 108] on li "Ease of Administration : RBAC minimizes the administrative burden. Adding a new…" at bounding box center [313, 101] width 192 height 23
click at [269, 108] on div "Ease of Administration : RBAC minimizes the administrative burden. Adding a new…" at bounding box center [314, 101] width 191 height 23
drag, startPoint x: 269, startPoint y: 108, endPoint x: 224, endPoint y: 93, distance: 47.8
click at [224, 93] on div "Ease of Administration : RBAC minimizes the administrative burden. Adding a new…" at bounding box center [314, 101] width 191 height 23
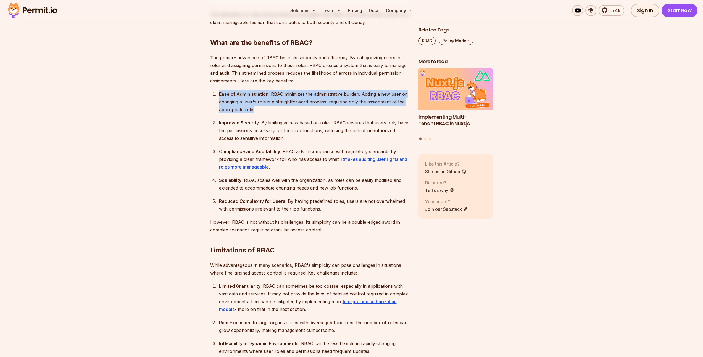
click at [222, 95] on strong "Ease of Administration" at bounding box center [243, 94] width 49 height 6
drag, startPoint x: 216, startPoint y: 103, endPoint x: 286, endPoint y: 115, distance: 70.5
click at [286, 115] on ol "Ease of Administration : RBAC minimizes the administrative burden. Adding a new…" at bounding box center [309, 151] width 199 height 123
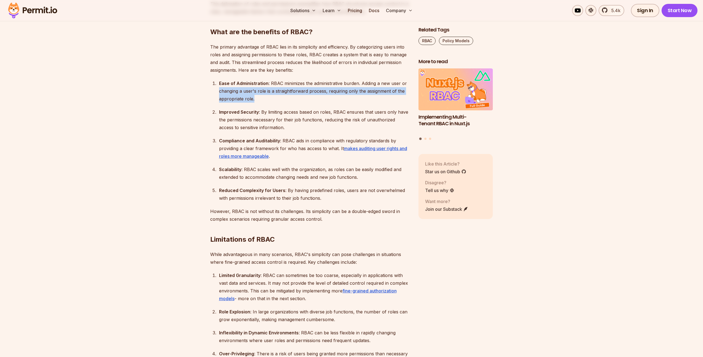
scroll to position [1115, 0]
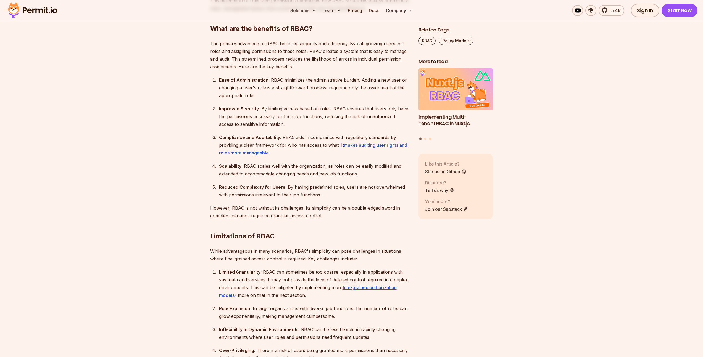
click at [265, 107] on div "Improved Security : By limiting access based on roles, RBAC ensures that users …" at bounding box center [314, 116] width 191 height 23
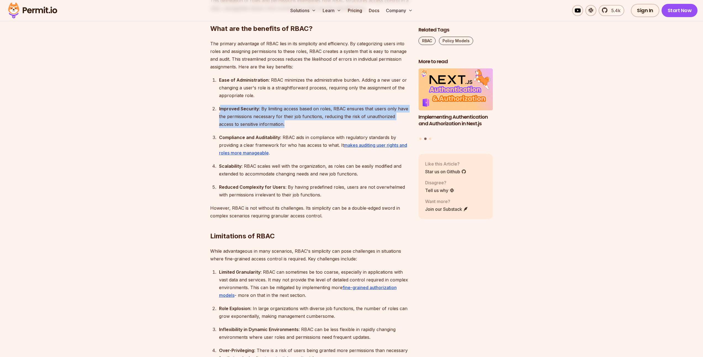
drag, startPoint x: 220, startPoint y: 107, endPoint x: 261, endPoint y: 129, distance: 46.6
click at [261, 129] on ol "Ease of Administration : RBAC minimizes the administrative burden. Adding a new…" at bounding box center [309, 137] width 199 height 123
click at [276, 122] on div "Improved Security : By limiting access based on roles, RBAC ensures that users …" at bounding box center [314, 116] width 191 height 23
drag, startPoint x: 315, startPoint y: 108, endPoint x: 321, endPoint y: 123, distance: 16.0
click at [321, 123] on div "Improved Security : By limiting access based on roles, RBAC ensures that users …" at bounding box center [314, 116] width 191 height 23
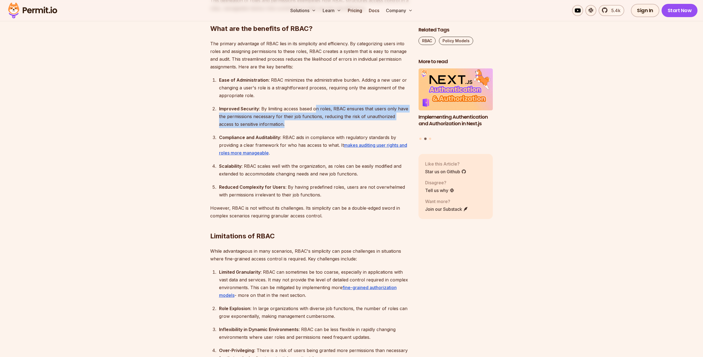
click at [321, 123] on div "Improved Security : By limiting access based on roles, RBAC ensures that users …" at bounding box center [314, 116] width 191 height 23
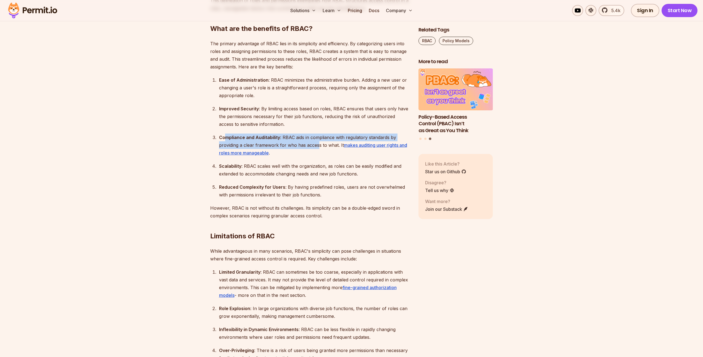
drag, startPoint x: 225, startPoint y: 139, endPoint x: 316, endPoint y: 144, distance: 91.3
click at [316, 144] on div "Compliance and Auditability : RBAC aids in compliance with regulatory standards…" at bounding box center [314, 145] width 191 height 23
drag, startPoint x: 313, startPoint y: 150, endPoint x: 272, endPoint y: 141, distance: 41.7
click at [272, 141] on div "Compliance and Auditability : RBAC aids in compliance with regulatory standards…" at bounding box center [314, 145] width 191 height 23
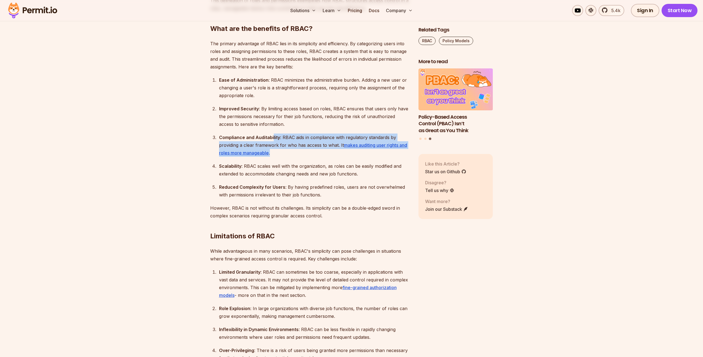
click at [272, 141] on div "Compliance and Auditability : RBAC aids in compliance with regulatory standards…" at bounding box center [314, 145] width 191 height 23
drag, startPoint x: 235, startPoint y: 144, endPoint x: 308, endPoint y: 145, distance: 72.9
click at [308, 145] on div "Compliance and Auditability : RBAC aids in compliance with regulatory standards…" at bounding box center [314, 145] width 191 height 23
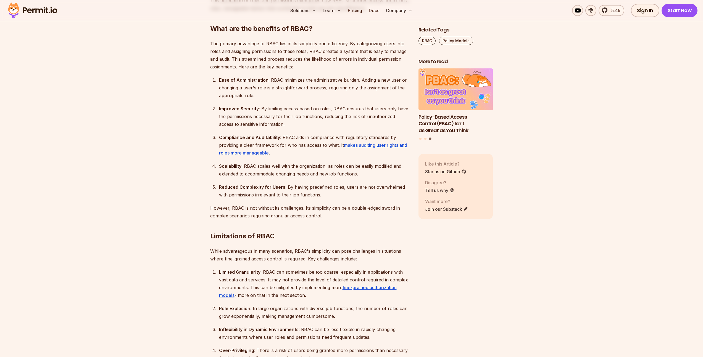
scroll to position [1161, 0]
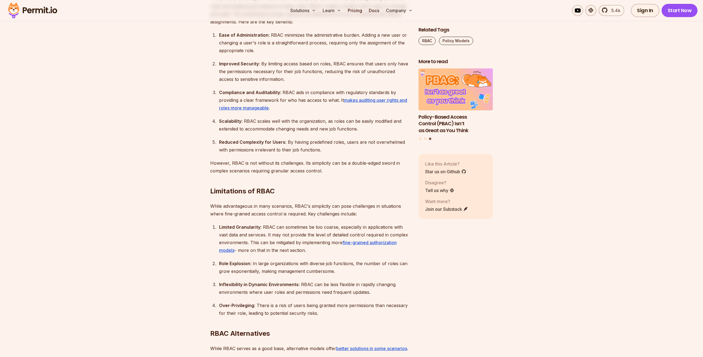
click at [271, 136] on ol "Ease of Administration : RBAC minimizes the administrative burden. Adding a new…" at bounding box center [309, 92] width 199 height 123
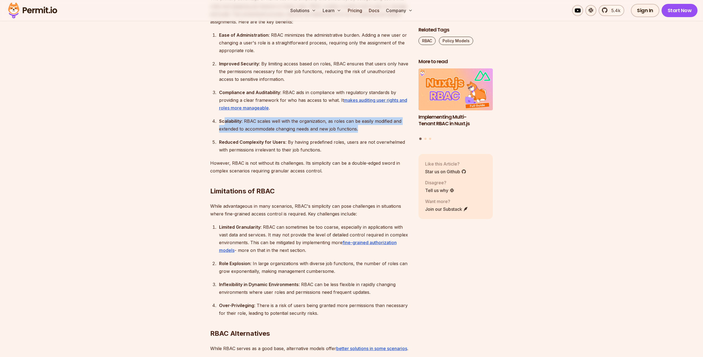
drag, startPoint x: 223, startPoint y: 121, endPoint x: 365, endPoint y: 132, distance: 142.3
click at [365, 132] on div "Scalability : RBAC scales well with the organization, as roles can be easily mo…" at bounding box center [314, 124] width 191 height 15
drag, startPoint x: 365, startPoint y: 132, endPoint x: 234, endPoint y: 121, distance: 132.1
click at [234, 121] on div "Scalability : RBAC scales well with the organization, as roles can be easily mo…" at bounding box center [314, 124] width 191 height 15
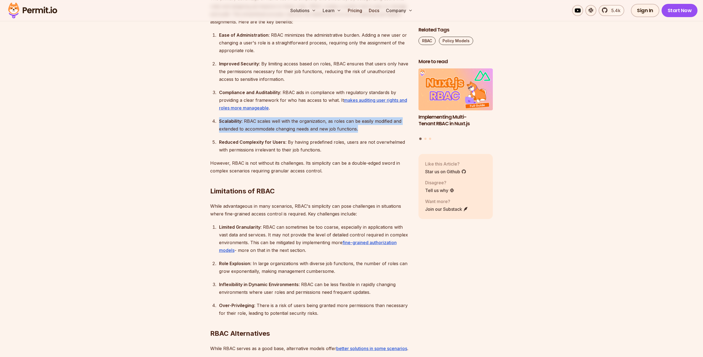
click at [234, 121] on strong "Scalability" at bounding box center [230, 121] width 22 height 6
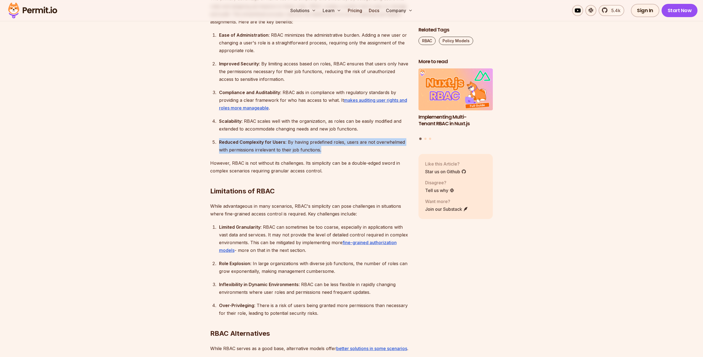
drag, startPoint x: 216, startPoint y: 144, endPoint x: 329, endPoint y: 149, distance: 113.3
click at [329, 149] on li "Reduced Complexity for Users : By having predefined roles, users are not overwh…" at bounding box center [313, 145] width 192 height 15
click at [329, 149] on div "Reduced Complexity for Users : By having predefined roles, users are not overwh…" at bounding box center [314, 145] width 191 height 15
drag, startPoint x: 329, startPoint y: 149, endPoint x: 236, endPoint y: 139, distance: 94.1
click at [236, 139] on div "Reduced Complexity for Users : By having predefined roles, users are not overwh…" at bounding box center [314, 145] width 191 height 15
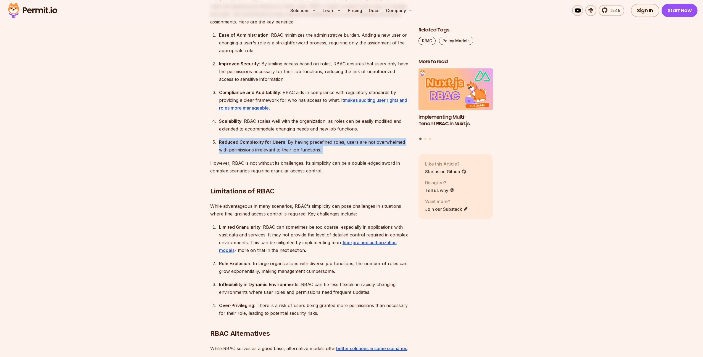
scroll to position [1228, 0]
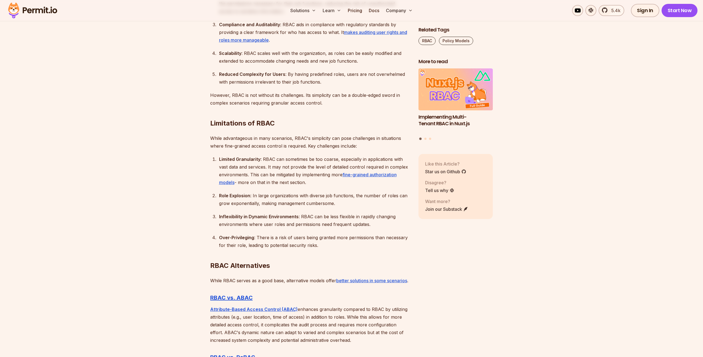
click at [247, 93] on p "However, RBAC is not without its challenges. Its simplicity can be a double-edg…" at bounding box center [309, 98] width 199 height 15
drag, startPoint x: 211, startPoint y: 97, endPoint x: 338, endPoint y: 103, distance: 127.2
click at [338, 103] on div "Introduction Role-Based Access Control (RBAC) is a cornerstone of application a…" at bounding box center [309, 67] width 199 height 1892
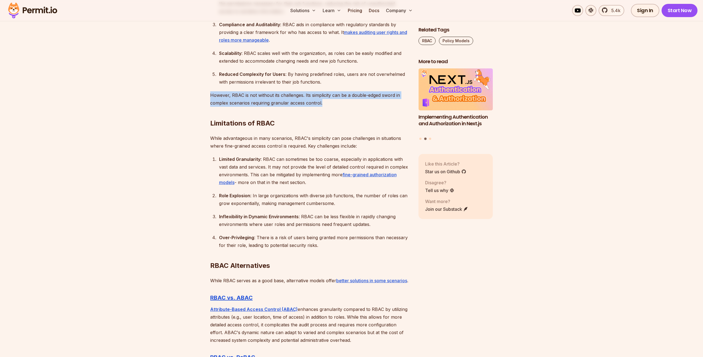
click at [338, 103] on h2 "Limitations of RBAC" at bounding box center [309, 112] width 199 height 31
drag, startPoint x: 335, startPoint y: 105, endPoint x: 204, endPoint y: 92, distance: 131.7
click at [204, 92] on section "Table of Contents Introduction Role-Based Access Control (RBAC) is a cornerston…" at bounding box center [351, 109] width 703 height 2034
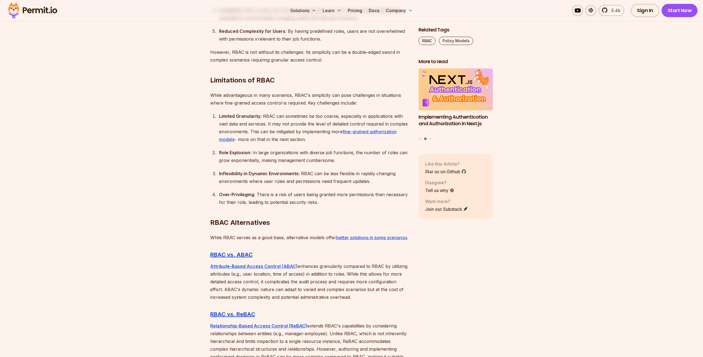
scroll to position [1268, 0]
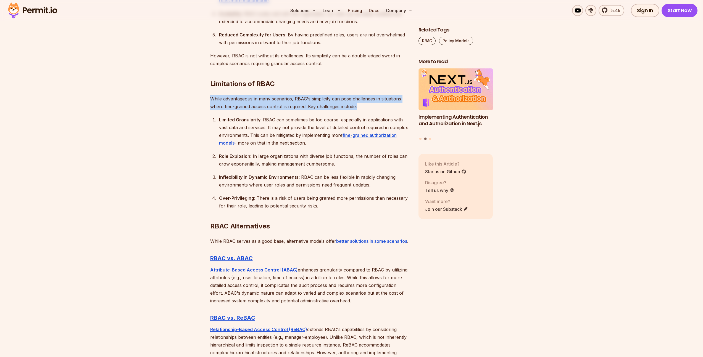
drag, startPoint x: 208, startPoint y: 97, endPoint x: 368, endPoint y: 109, distance: 159.7
click at [368, 109] on section "Table of Contents Introduction Role-Based Access Control (RBAC) is a cornerston…" at bounding box center [351, 69] width 703 height 2034
click at [368, 109] on p "While advantageous in many scenarios, RBAC's simplicity can pose challenges in …" at bounding box center [309, 102] width 199 height 15
drag, startPoint x: 368, startPoint y: 109, endPoint x: 205, endPoint y: 100, distance: 162.9
click at [205, 100] on section "Table of Contents Introduction Role-Based Access Control (RBAC) is a cornerston…" at bounding box center [351, 69] width 703 height 2034
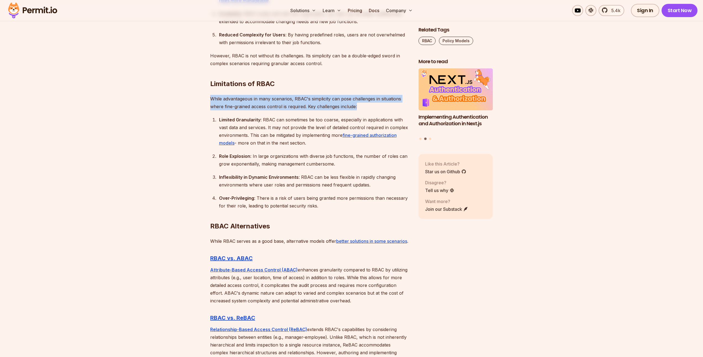
click at [205, 100] on section "Table of Contents Introduction Role-Based Access Control (RBAC) is a cornerston…" at bounding box center [351, 69] width 703 height 2034
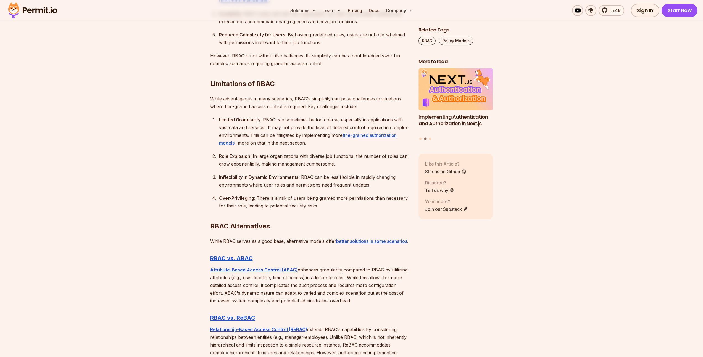
scroll to position [1308, 0]
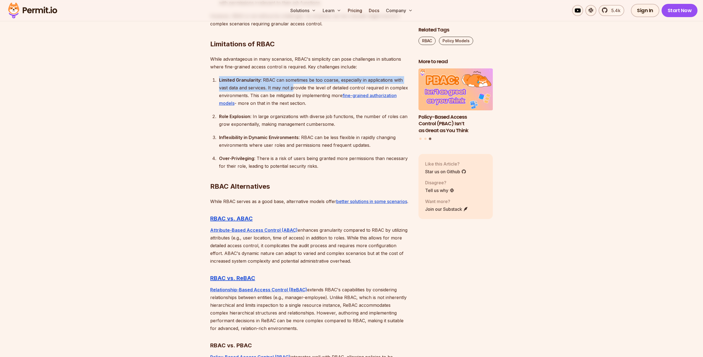
drag, startPoint x: 218, startPoint y: 81, endPoint x: 293, endPoint y: 88, distance: 75.2
click at [293, 88] on li "Limited Granularity : RBAC can sometimes be too coarse, especially in applicati…" at bounding box center [313, 91] width 192 height 31
click at [293, 88] on div "Limited Granularity : RBAC can sometimes be too coarse, especially in applicati…" at bounding box center [314, 91] width 191 height 31
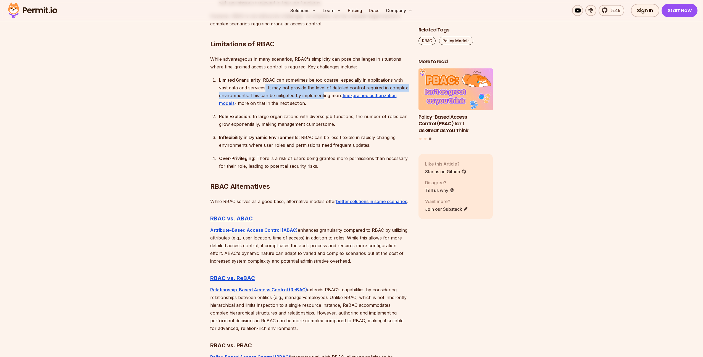
drag, startPoint x: 266, startPoint y: 88, endPoint x: 324, endPoint y: 92, distance: 57.3
click at [324, 92] on div "Limited Granularity : RBAC can sometimes be too coarse, especially in applicati…" at bounding box center [314, 91] width 191 height 31
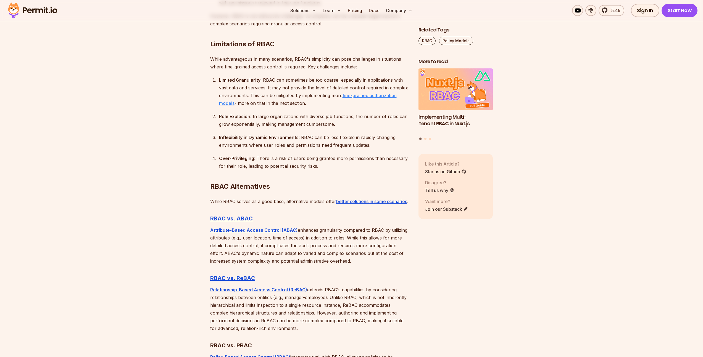
scroll to position [1308, 0]
click at [256, 115] on div "Role Explosion : In large organizations with diverse job functions, the number …" at bounding box center [314, 119] width 191 height 15
drag, startPoint x: 252, startPoint y: 115, endPoint x: 347, endPoint y: 123, distance: 94.8
click at [347, 123] on div "Role Explosion : In large organizations with diverse job functions, the number …" at bounding box center [314, 119] width 191 height 15
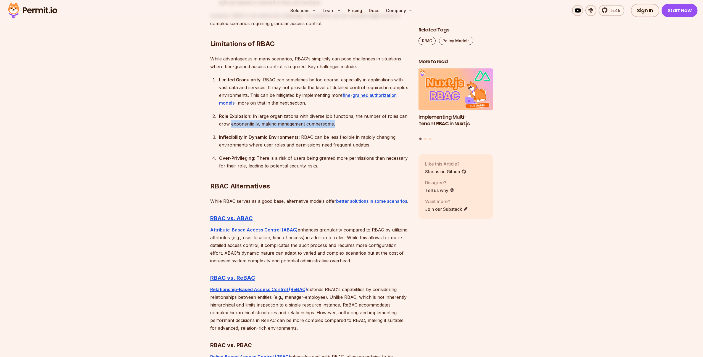
drag, startPoint x: 347, startPoint y: 123, endPoint x: 257, endPoint y: 121, distance: 90.0
click at [257, 121] on div "Role Explosion : In large organizations with diverse job functions, the number …" at bounding box center [314, 119] width 191 height 15
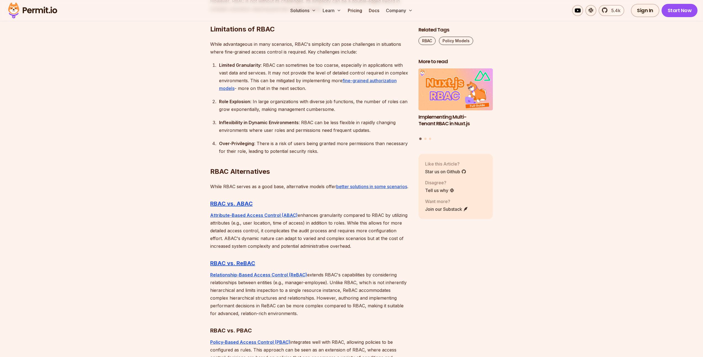
scroll to position [1322, 0]
click at [248, 125] on strong "Inflexibility in Dynamic Environments" at bounding box center [259, 123] width 80 height 6
drag, startPoint x: 227, startPoint y: 122, endPoint x: 377, endPoint y: 134, distance: 151.3
click at [377, 134] on ol "Limited Granularity : RBAC can sometimes be too coarse, especially in applicati…" at bounding box center [309, 109] width 199 height 94
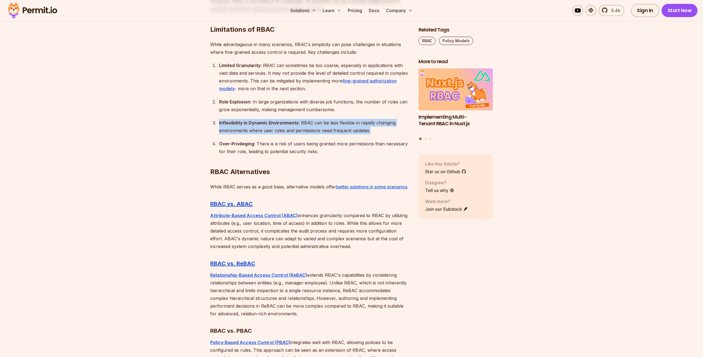
drag, startPoint x: 378, startPoint y: 133, endPoint x: 219, endPoint y: 122, distance: 159.9
click at [219, 122] on div "Inflexibility in Dynamic Environments : RBAC can be less flexible in rapidly ch…" at bounding box center [314, 126] width 191 height 15
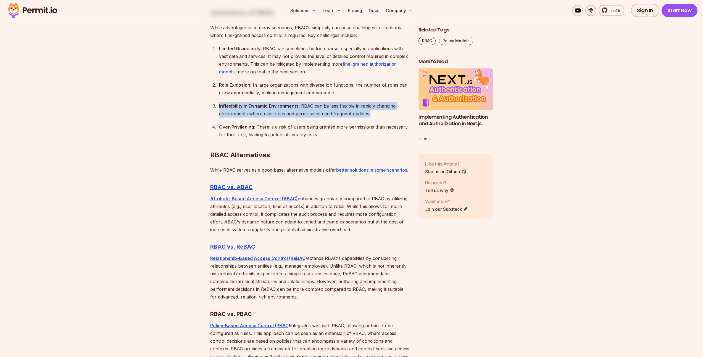
scroll to position [1364, 0]
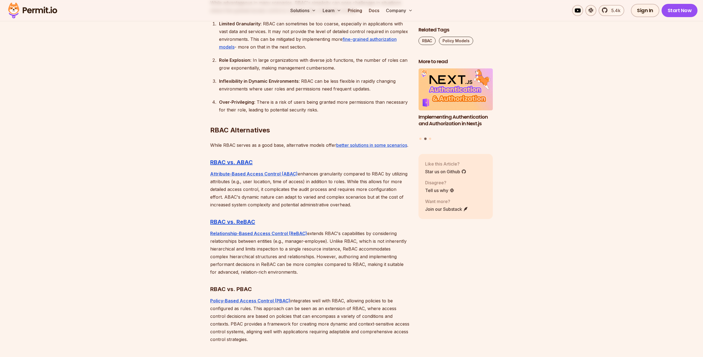
click at [300, 94] on ol "Limited Granularity : RBAC can sometimes be too coarse, especially in applicati…" at bounding box center [309, 67] width 199 height 94
drag, startPoint x: 219, startPoint y: 102, endPoint x: 325, endPoint y: 107, distance: 105.6
click at [324, 108] on h2 "RBAC Alternatives" at bounding box center [309, 119] width 199 height 31
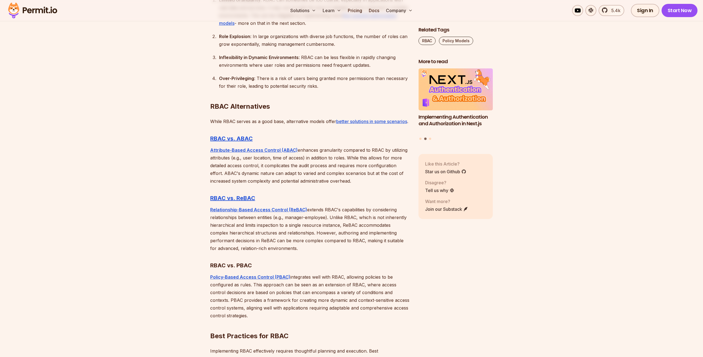
scroll to position [1399, 0]
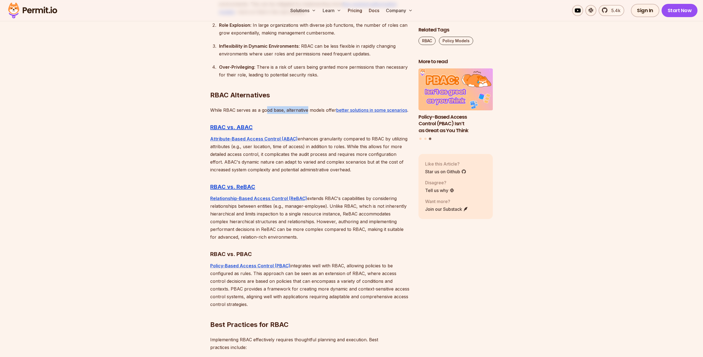
drag, startPoint x: 267, startPoint y: 111, endPoint x: 307, endPoint y: 112, distance: 40.3
click at [307, 112] on p "While RBAC serves as a good base, alternative models offer better solutions in …" at bounding box center [309, 110] width 199 height 8
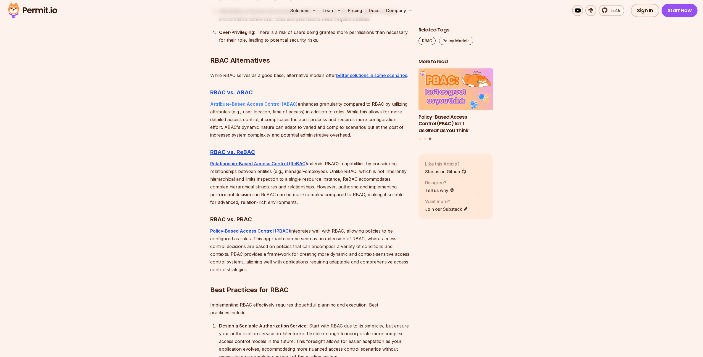
scroll to position [1443, 0]
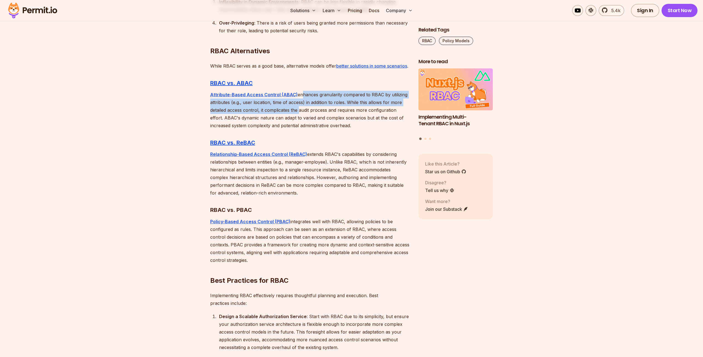
drag, startPoint x: 297, startPoint y: 102, endPoint x: 297, endPoint y: 115, distance: 12.7
click at [297, 115] on p "Attribute-Based Access Control (ABAC) enhances granularity compared to RBAC by …" at bounding box center [309, 110] width 199 height 39
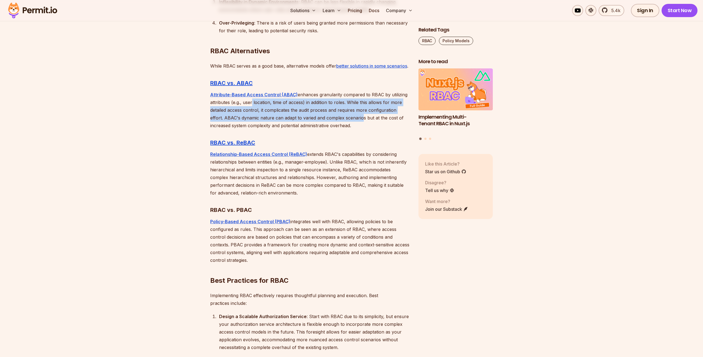
drag, startPoint x: 250, startPoint y: 112, endPoint x: 359, endPoint y: 122, distance: 110.1
click at [359, 122] on p "Attribute-Based Access Control (ABAC) enhances granularity compared to RBAC by …" at bounding box center [309, 110] width 199 height 39
drag, startPoint x: 363, startPoint y: 111, endPoint x: 331, endPoint y: 126, distance: 35.3
click at [331, 126] on p "Attribute-Based Access Control (ABAC) enhances granularity compared to RBAC by …" at bounding box center [309, 110] width 199 height 39
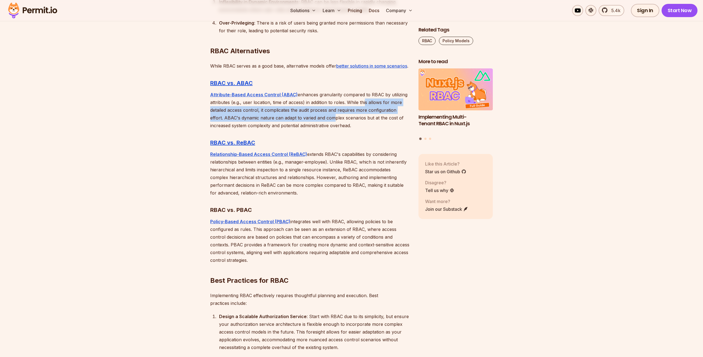
click at [331, 126] on p "Attribute-Based Access Control (ABAC) enhances granularity compared to RBAC by …" at bounding box center [309, 110] width 199 height 39
drag, startPoint x: 260, startPoint y: 117, endPoint x: 359, endPoint y: 131, distance: 100.4
click at [359, 129] on p "Attribute-Based Access Control (ABAC) enhances granularity compared to RBAC by …" at bounding box center [309, 110] width 199 height 39
click at [361, 129] on p "Attribute-Based Access Control (ABAC) enhances granularity compared to RBAC by …" at bounding box center [309, 110] width 199 height 39
drag, startPoint x: 360, startPoint y: 132, endPoint x: 205, endPoint y: 122, distance: 156.0
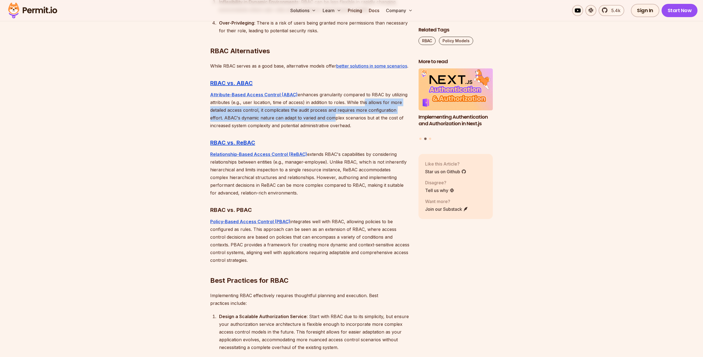
click at [212, 126] on p "Attribute-Based Access Control (ABAC) enhances granularity compared to RBAC by …" at bounding box center [309, 110] width 199 height 39
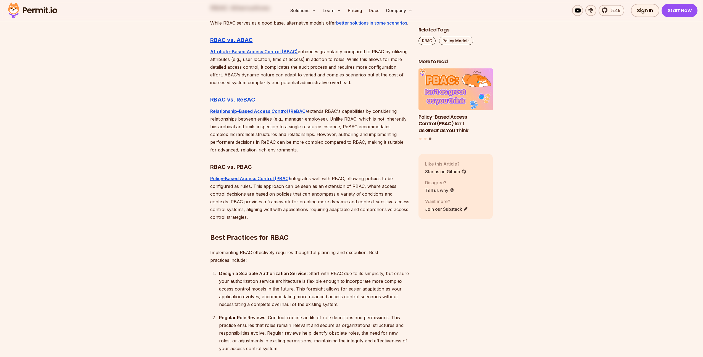
scroll to position [1509, 0]
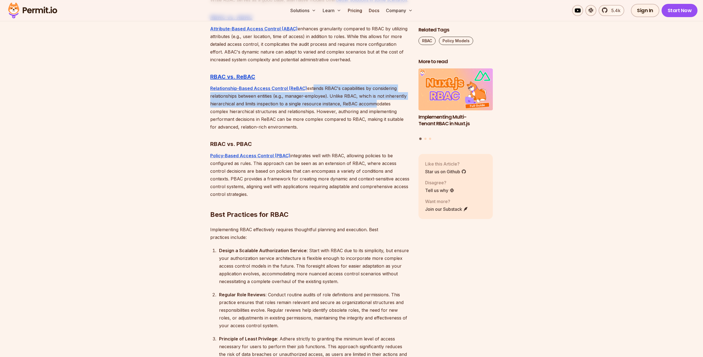
drag, startPoint x: 311, startPoint y: 97, endPoint x: 370, endPoint y: 114, distance: 61.9
click at [370, 114] on p "Relationship-Based Access Control (ReBAC) extends RBAC's capabilities by consid…" at bounding box center [309, 107] width 199 height 46
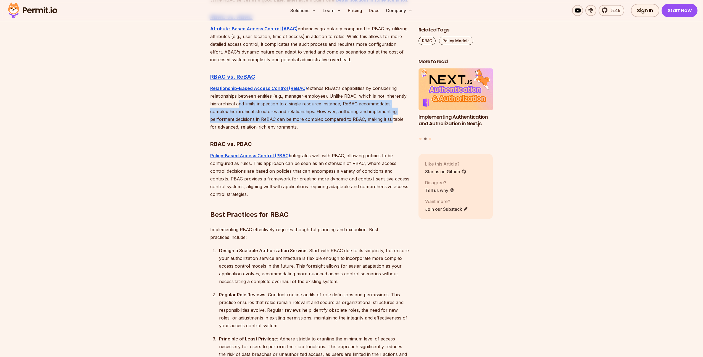
drag, startPoint x: 236, startPoint y: 111, endPoint x: 364, endPoint y: 125, distance: 129.2
click at [364, 125] on p "Relationship-Based Access Control (ReBAC) extends RBAC's capabilities by consid…" at bounding box center [309, 107] width 199 height 46
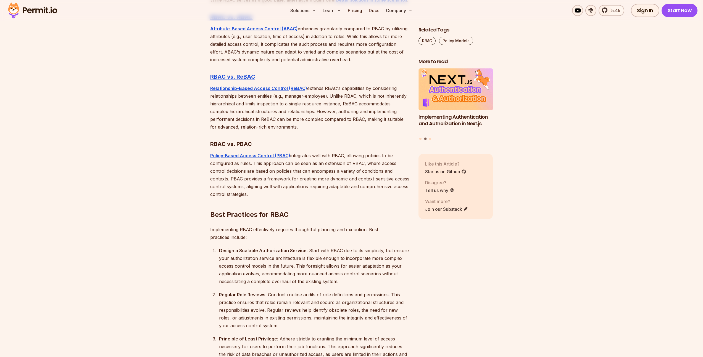
click at [366, 124] on p "Relationship-Based Access Control (ReBAC) extends RBAC's capabilities by consid…" at bounding box center [309, 107] width 199 height 46
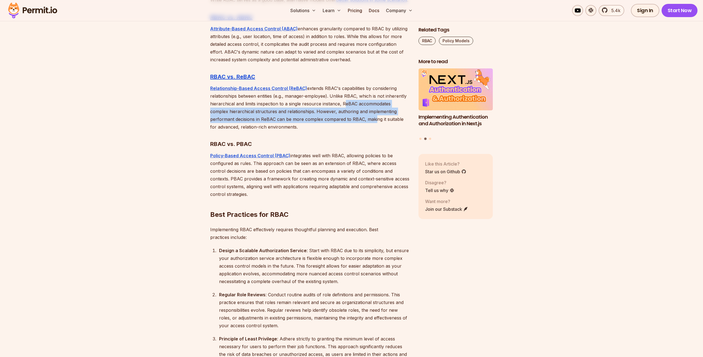
drag, startPoint x: 342, startPoint y: 111, endPoint x: 348, endPoint y: 124, distance: 14.7
click at [348, 124] on p "Relationship-Based Access Control (ReBAC) extends RBAC's capabilities by consid…" at bounding box center [309, 107] width 199 height 46
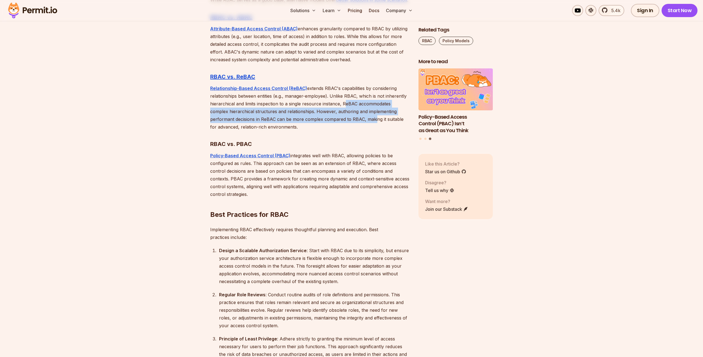
drag, startPoint x: 216, startPoint y: 122, endPoint x: 295, endPoint y: 134, distance: 79.6
click at [295, 131] on p "Relationship-Based Access Control (ReBAC) extends RBAC's capabilities by consid…" at bounding box center [309, 107] width 199 height 46
drag, startPoint x: 288, startPoint y: 136, endPoint x: 201, endPoint y: 121, distance: 87.9
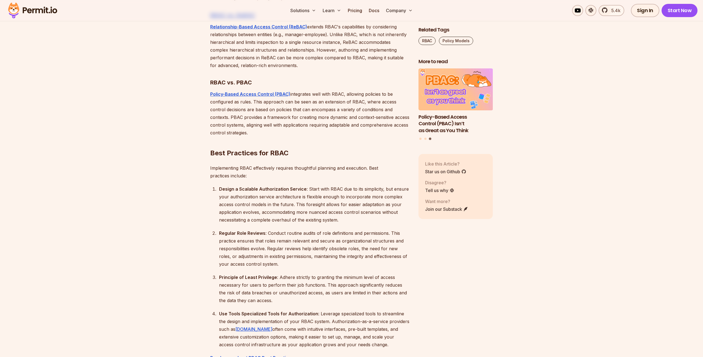
scroll to position [1576, 0]
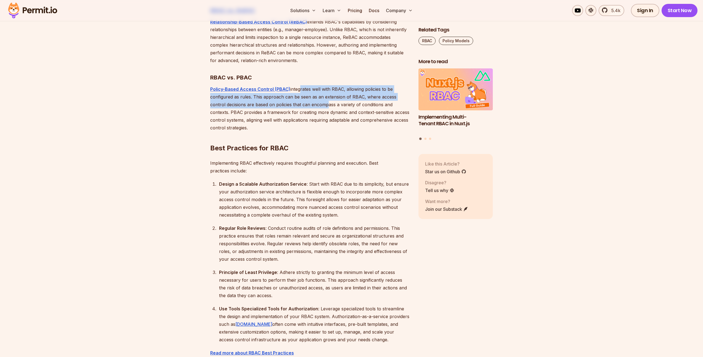
drag, startPoint x: 297, startPoint y: 97, endPoint x: 307, endPoint y: 112, distance: 18.4
click at [307, 112] on p "Policy-Based Access Control (PBAC) integrates well with RBAC, allowing policies…" at bounding box center [309, 108] width 199 height 46
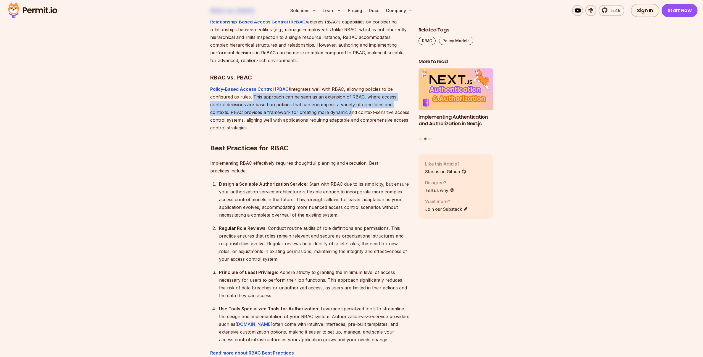
drag, startPoint x: 252, startPoint y: 105, endPoint x: 326, endPoint y: 117, distance: 75.4
click at [326, 117] on p "Policy-Based Access Control (PBAC) integrates well with RBAC, allowing policies…" at bounding box center [309, 108] width 199 height 46
drag, startPoint x: 277, startPoint y: 112, endPoint x: 302, endPoint y: 122, distance: 26.3
click at [302, 122] on p "Policy-Based Access Control (PBAC) integrates well with RBAC, allowing policies…" at bounding box center [309, 108] width 199 height 46
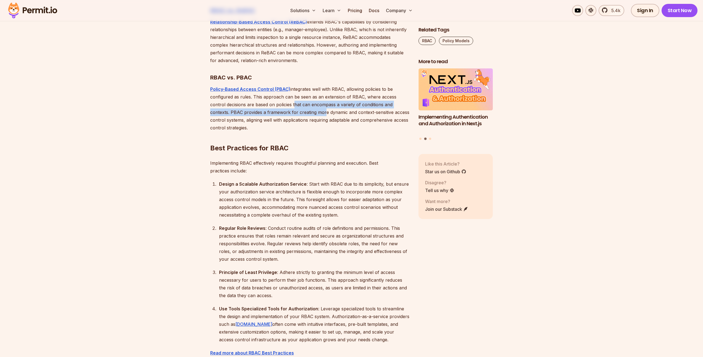
click at [302, 122] on p "Policy-Based Access Control (PBAC) integrates well with RBAC, allowing policies…" at bounding box center [309, 108] width 199 height 46
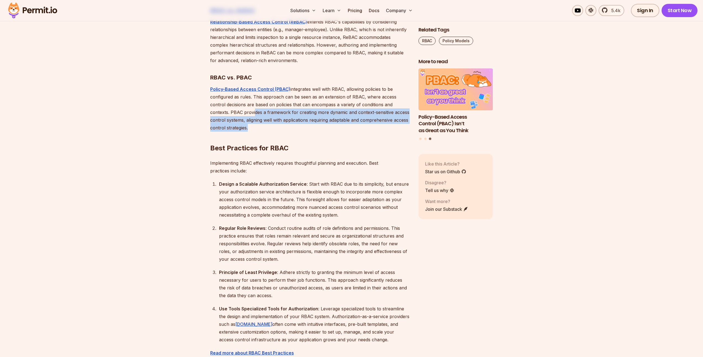
drag, startPoint x: 232, startPoint y: 123, endPoint x: 324, endPoint y: 137, distance: 93.1
click at [320, 137] on h2 "Best Practices for RBAC" at bounding box center [309, 137] width 199 height 31
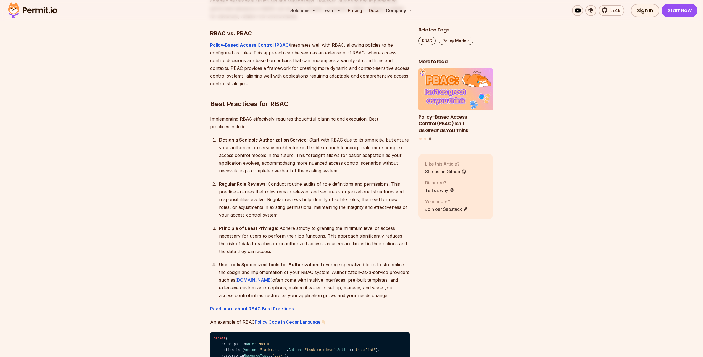
scroll to position [1660, 0]
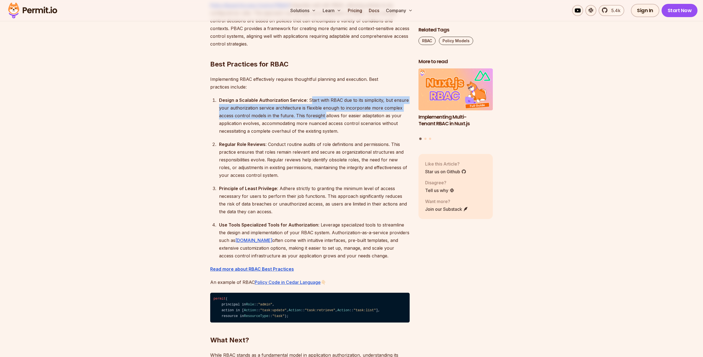
drag, startPoint x: 312, startPoint y: 107, endPoint x: 325, endPoint y: 121, distance: 19.4
click at [325, 121] on div "Design a Scalable Authorization Service : Start with RBAC due to its simplicity…" at bounding box center [314, 115] width 191 height 39
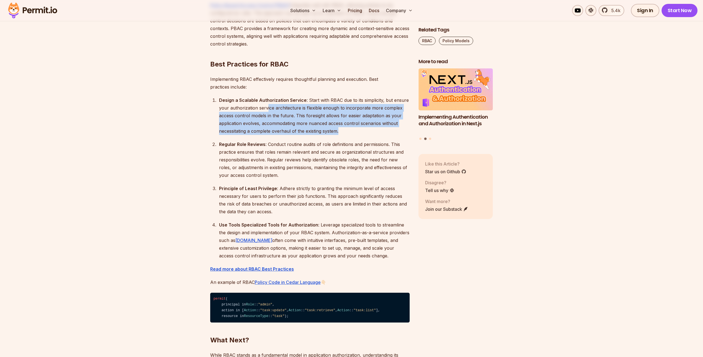
drag, startPoint x: 266, startPoint y: 117, endPoint x: 339, endPoint y: 138, distance: 75.0
click at [339, 135] on div "Design a Scalable Authorization Service : Start with RBAC due to its simplicity…" at bounding box center [314, 115] width 191 height 39
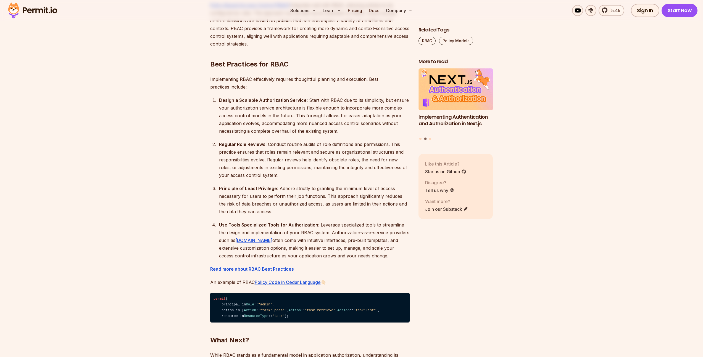
click at [344, 135] on div "Design a Scalable Authorization Service : Start with RBAC due to its simplicity…" at bounding box center [314, 115] width 191 height 39
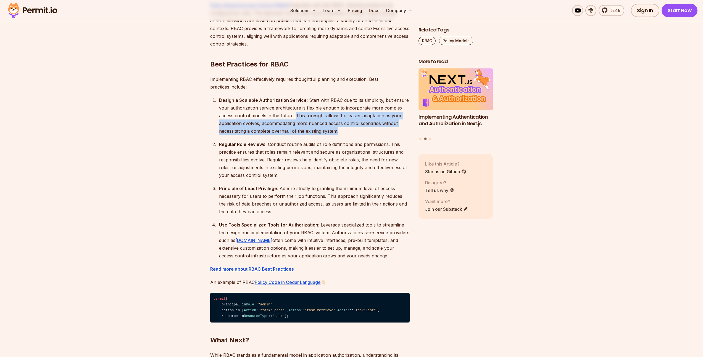
drag, startPoint x: 345, startPoint y: 139, endPoint x: 295, endPoint y: 120, distance: 52.7
click at [295, 120] on div "Design a Scalable Authorization Service : Start with RBAC due to its simplicity…" at bounding box center [314, 115] width 191 height 39
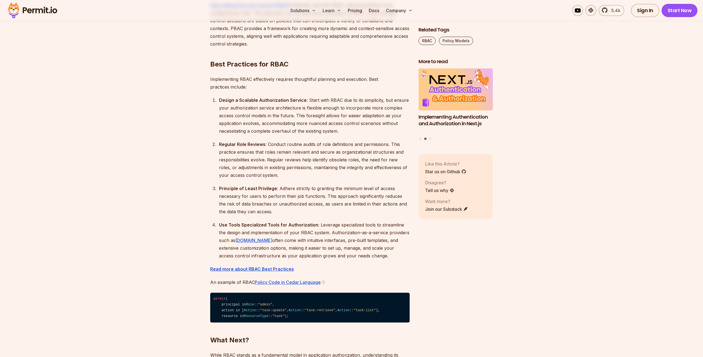
click at [296, 120] on div "Design a Scalable Authorization Service : Start with RBAC due to its simplicity…" at bounding box center [314, 115] width 191 height 39
drag, startPoint x: 259, startPoint y: 134, endPoint x: 350, endPoint y: 147, distance: 91.5
click at [350, 147] on ol "Design a Scalable Authorization Service : Start with RBAC due to its simplicity…" at bounding box center [309, 177] width 199 height 163
click at [355, 135] on div "Design a Scalable Authorization Service : Start with RBAC due to its simplicity…" at bounding box center [314, 115] width 191 height 39
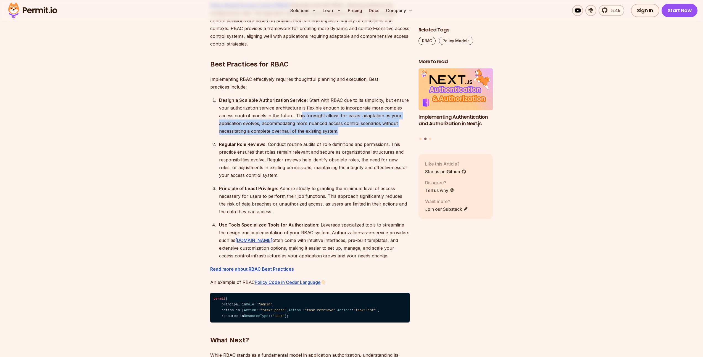
drag, startPoint x: 353, startPoint y: 137, endPoint x: 300, endPoint y: 121, distance: 54.5
click at [300, 121] on div "Design a Scalable Authorization Service : Start with RBAC due to its simplicity…" at bounding box center [314, 115] width 191 height 39
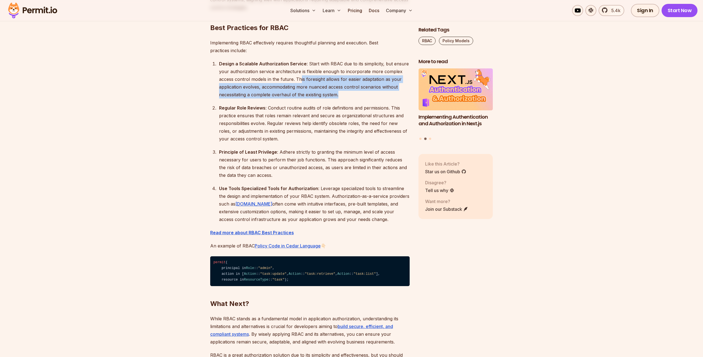
scroll to position [1700, 0]
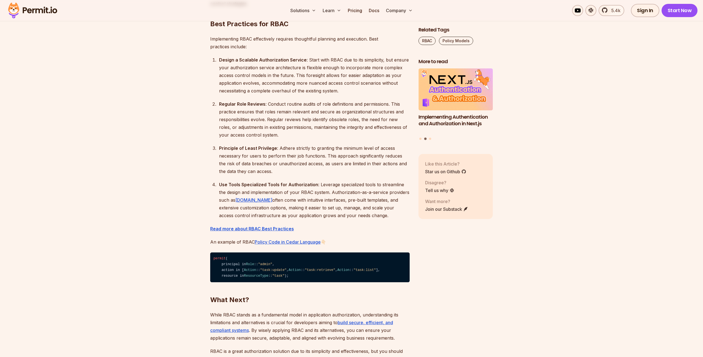
click at [293, 135] on div "Regular Role Reviews : Conduct routine audits of role definitions and permissio…" at bounding box center [314, 119] width 191 height 39
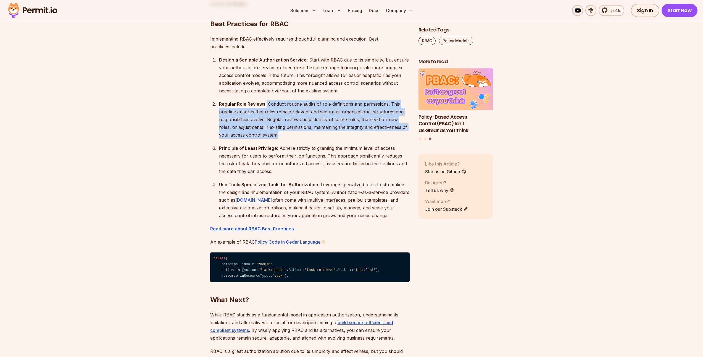
drag, startPoint x: 266, startPoint y: 112, endPoint x: 281, endPoint y: 139, distance: 31.2
click at [281, 139] on div "Regular Role Reviews : Conduct routine audits of role definitions and permissio…" at bounding box center [314, 119] width 191 height 39
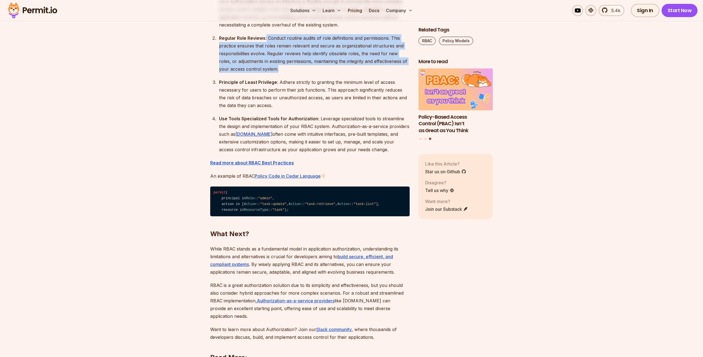
scroll to position [1805, 0]
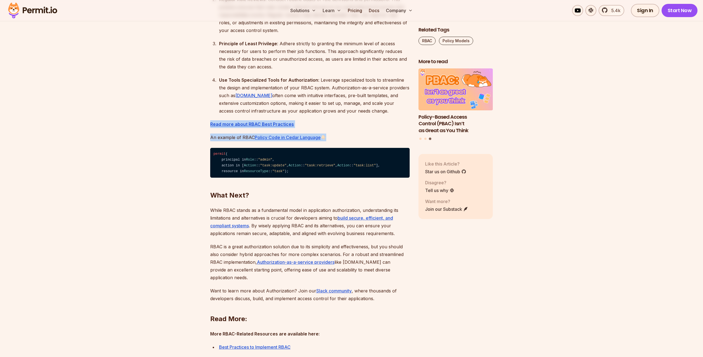
drag, startPoint x: 357, startPoint y: 151, endPoint x: 178, endPoint y: 134, distance: 179.5
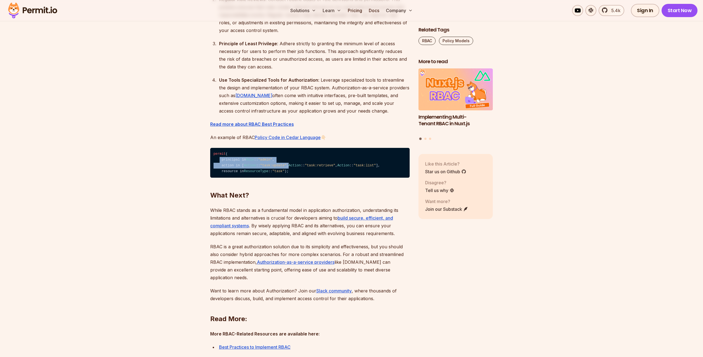
drag, startPoint x: 220, startPoint y: 168, endPoint x: 282, endPoint y: 179, distance: 63.1
click at [282, 178] on code "permit ( principal in Role :: "admin" , action in [ Action :: "task:update" , A…" at bounding box center [309, 163] width 199 height 30
drag, startPoint x: 221, startPoint y: 172, endPoint x: 245, endPoint y: 199, distance: 36.6
click at [245, 178] on code "permit ( principal in Role :: "admin" , action in [ Action :: "task:update" , A…" at bounding box center [309, 163] width 199 height 30
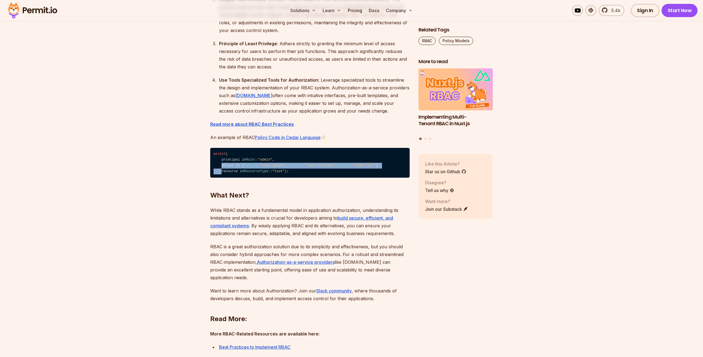
click at [245, 178] on code "permit ( principal in Role :: "admin" , action in [ Action :: "task:update" , A…" at bounding box center [309, 163] width 199 height 30
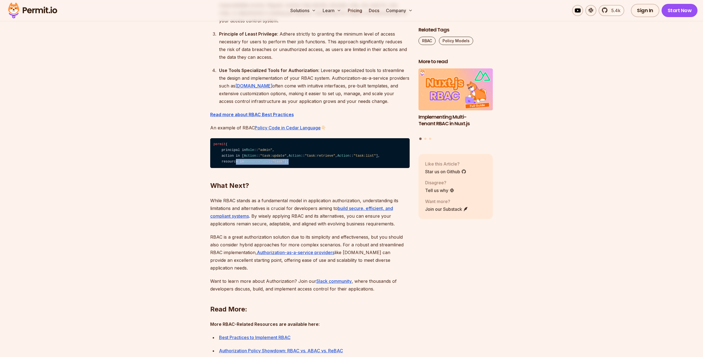
drag, startPoint x: 226, startPoint y: 193, endPoint x: 246, endPoint y: 200, distance: 20.9
click at [246, 190] on h2 "What Next?" at bounding box center [309, 174] width 199 height 31
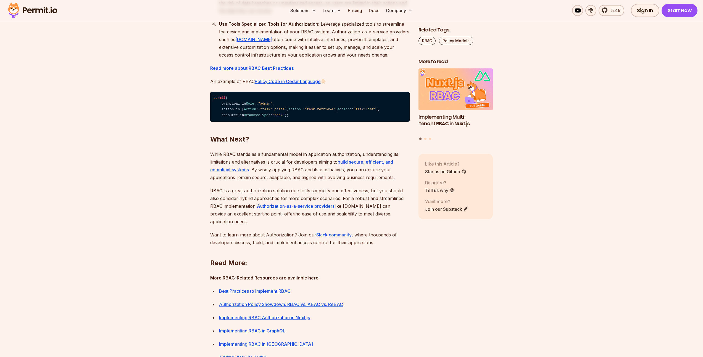
scroll to position [1883, 0]
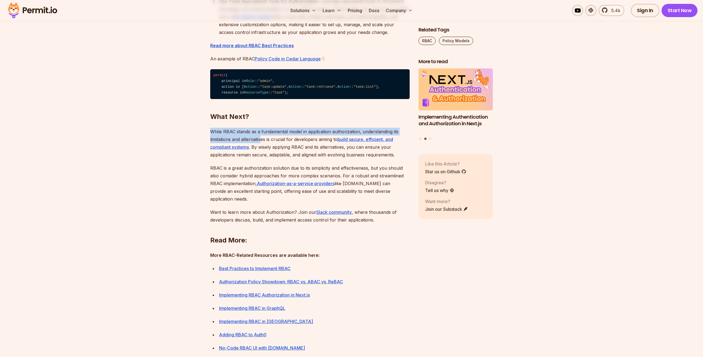
drag, startPoint x: 205, startPoint y: 168, endPoint x: 261, endPoint y: 179, distance: 56.3
click at [261, 159] on p "While RBAC stands as a fundamental model in application authorization, understa…" at bounding box center [309, 143] width 199 height 31
drag, startPoint x: 260, startPoint y: 173, endPoint x: 279, endPoint y: 178, distance: 20.0
click at [279, 159] on p "While RBAC stands as a fundamental model in application authorization, understa…" at bounding box center [309, 143] width 199 height 31
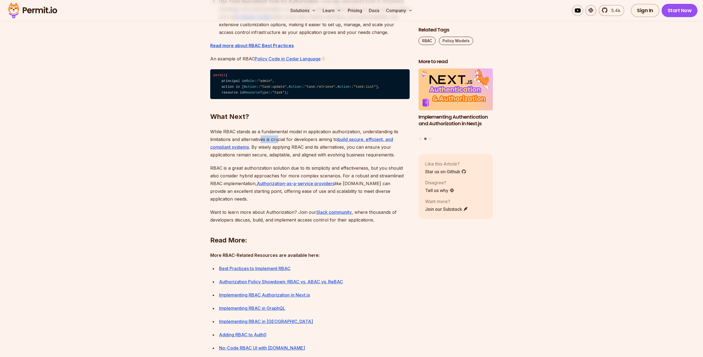
click at [279, 159] on p "While RBAC stands as a fundamental model in application authorization, understa…" at bounding box center [309, 143] width 199 height 31
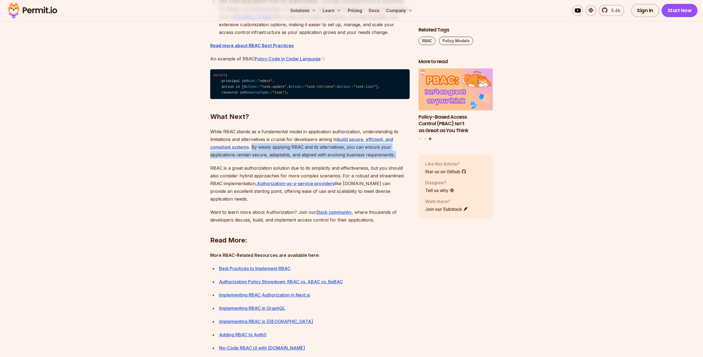
drag, startPoint x: 252, startPoint y: 185, endPoint x: 400, endPoint y: 197, distance: 148.0
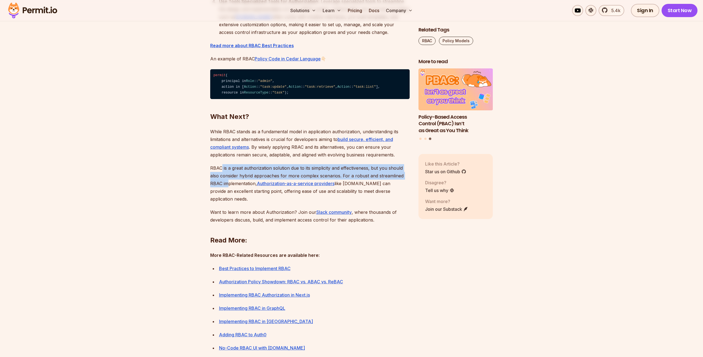
drag, startPoint x: 221, startPoint y: 203, endPoint x: 228, endPoint y: 222, distance: 20.7
click at [228, 203] on p "RBAC is a great authorization solution due to its simplicity and effectiveness,…" at bounding box center [309, 183] width 199 height 39
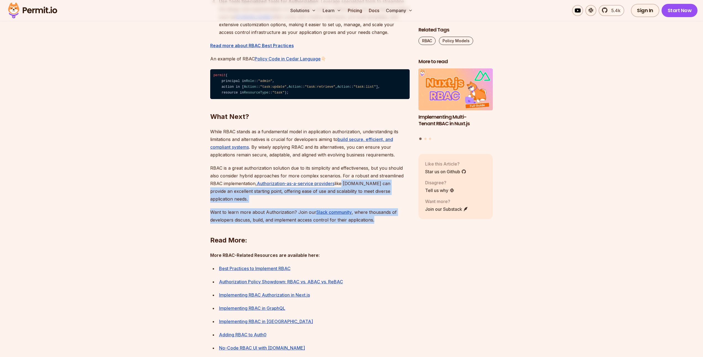
drag, startPoint x: 343, startPoint y: 221, endPoint x: 379, endPoint y: 253, distance: 48.5
click at [379, 245] on h2 "Read More:" at bounding box center [309, 229] width 199 height 31
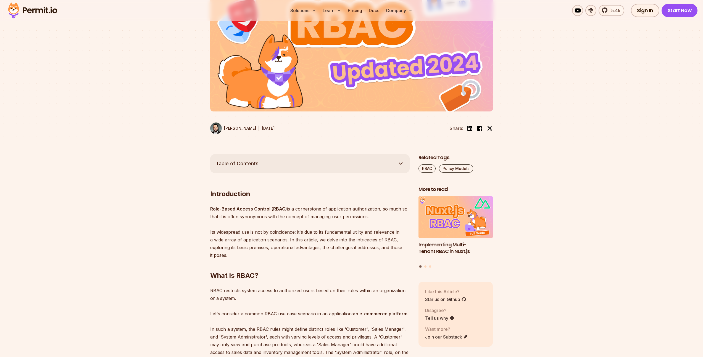
scroll to position [0, 0]
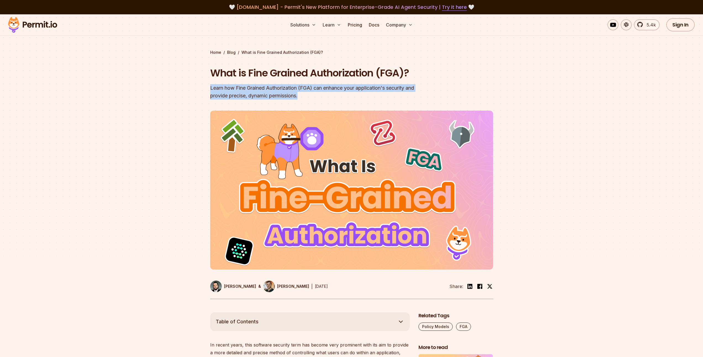
drag, startPoint x: 305, startPoint y: 96, endPoint x: 204, endPoint y: 89, distance: 100.7
click at [204, 89] on section "Home / Blog / What is Fine Grained Authorization (FGA)? What is Fine Grained Au…" at bounding box center [351, 163] width 703 height 298
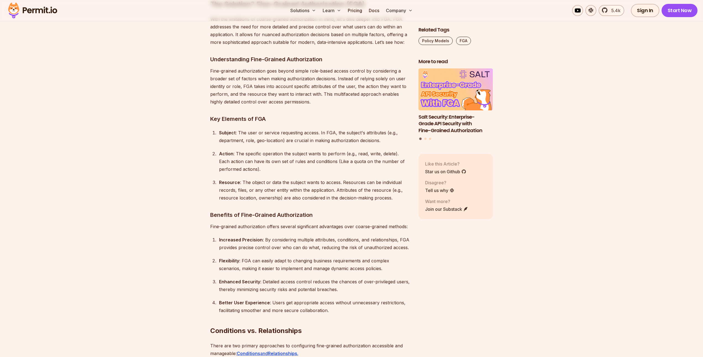
scroll to position [1727, 0]
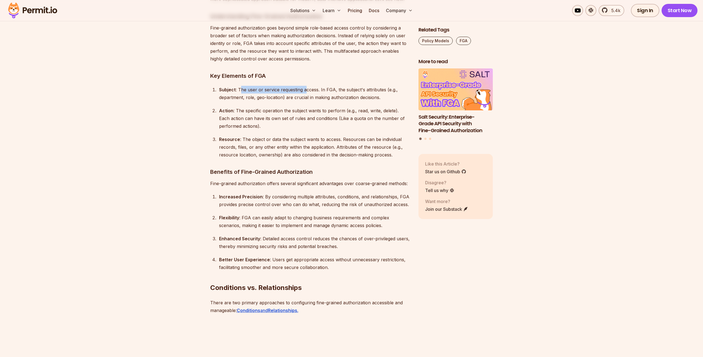
drag, startPoint x: 241, startPoint y: 73, endPoint x: 306, endPoint y: 76, distance: 65.8
click at [306, 86] on div "Subject : The user or service requesting access. In FGA, the subject's attribut…" at bounding box center [314, 93] width 191 height 15
drag, startPoint x: 237, startPoint y: 93, endPoint x: 290, endPoint y: 96, distance: 53.7
click at [287, 107] on div "Action : The specific operation the subject wants to perform (e.g., read, write…" at bounding box center [314, 118] width 191 height 23
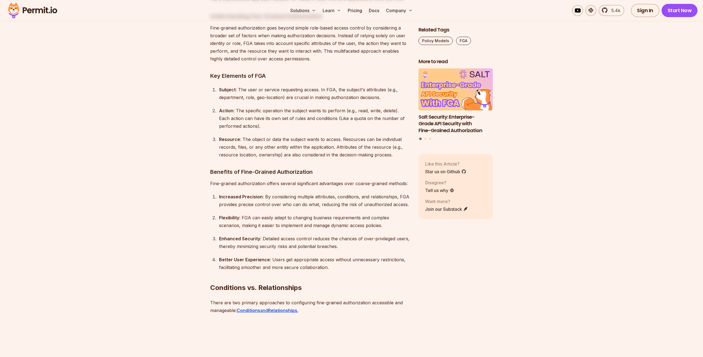
click at [290, 107] on div "Action : The specific operation the subject wants to perform (e.g., read, write…" at bounding box center [314, 118] width 191 height 23
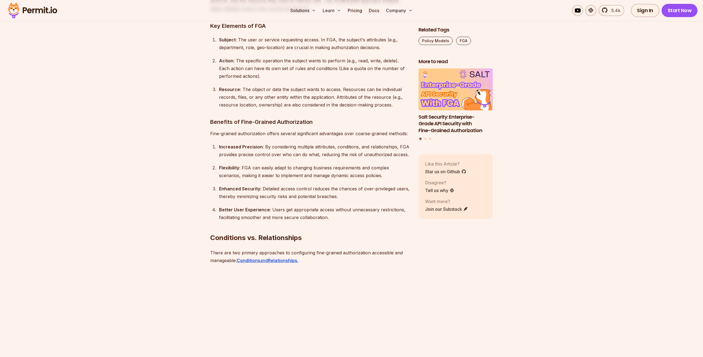
scroll to position [1798, 0]
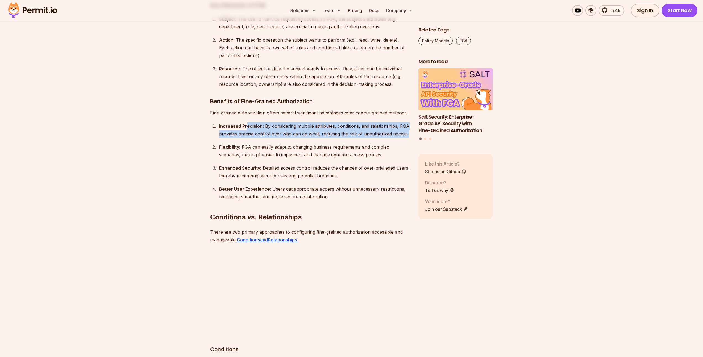
drag, startPoint x: 245, startPoint y: 107, endPoint x: 326, endPoint y: 122, distance: 81.7
click at [324, 122] on ol "Increased Precision : By considering multiple attributes, conditions, and relat…" at bounding box center [309, 161] width 199 height 78
click at [326, 122] on ol "Increased Precision : By considering multiple attributes, conditions, and relat…" at bounding box center [309, 161] width 199 height 78
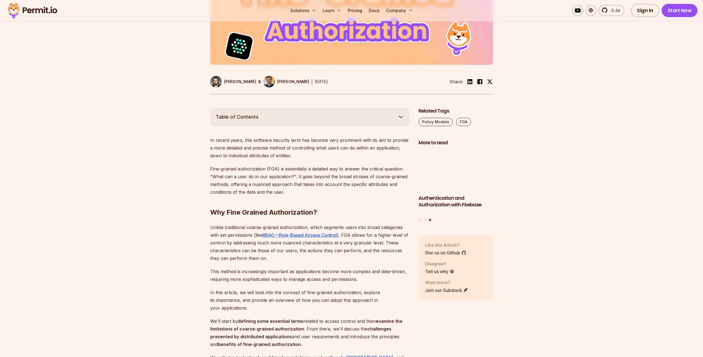
scroll to position [228, 0]
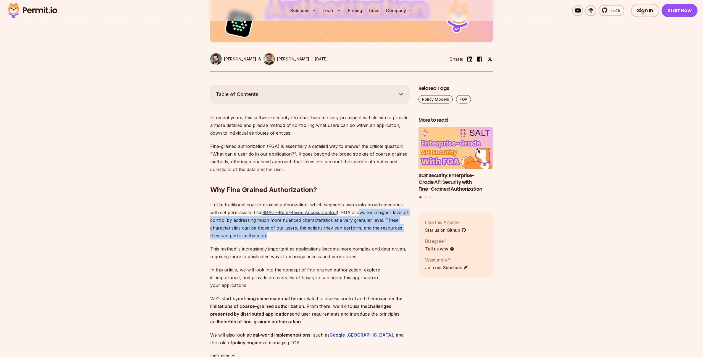
drag, startPoint x: 360, startPoint y: 211, endPoint x: 363, endPoint y: 233, distance: 22.5
click at [363, 233] on p "Unlike traditional coarse-grained authorization, which segments users into broa…" at bounding box center [309, 220] width 199 height 39
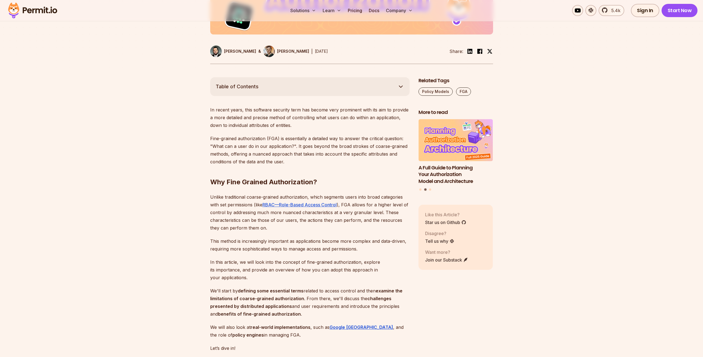
scroll to position [260, 0]
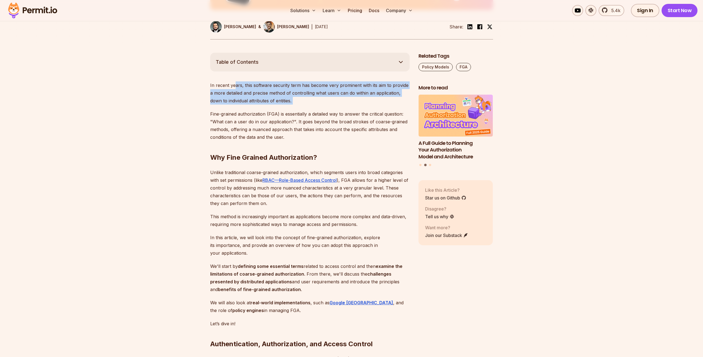
drag, startPoint x: 234, startPoint y: 83, endPoint x: 315, endPoint y: 106, distance: 84.5
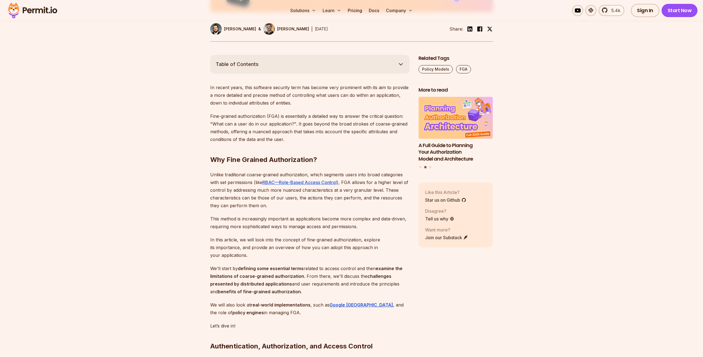
scroll to position [256, 0]
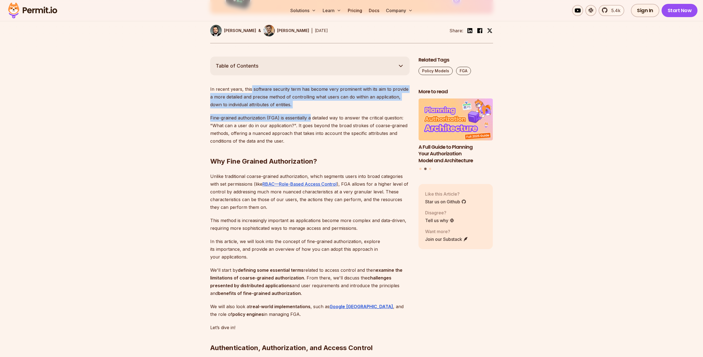
drag, startPoint x: 251, startPoint y: 89, endPoint x: 310, endPoint y: 116, distance: 65.0
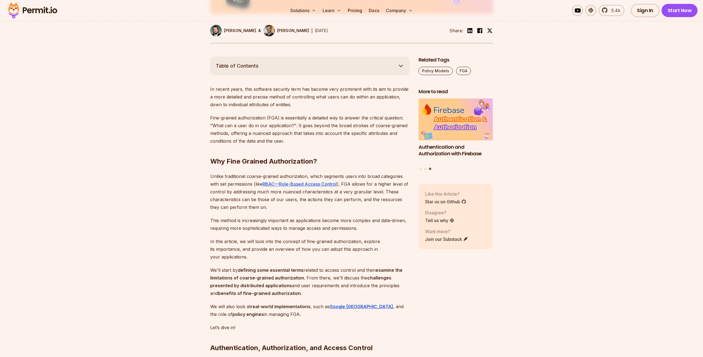
scroll to position [295, 0]
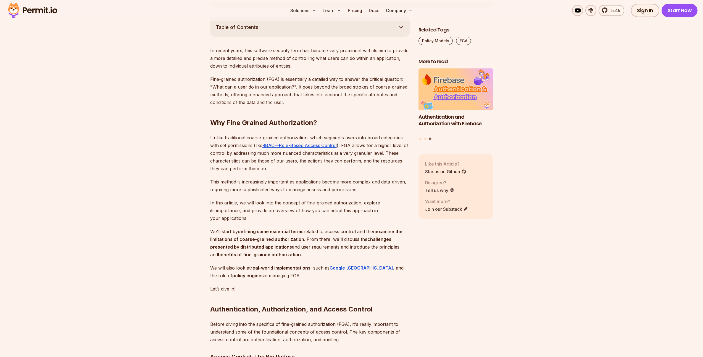
drag, startPoint x: 211, startPoint y: 80, endPoint x: 273, endPoint y: 97, distance: 64.2
click at [273, 97] on p "Fine-grained authorization (FGA) is essentially a detailed way to answer the cr…" at bounding box center [309, 90] width 199 height 31
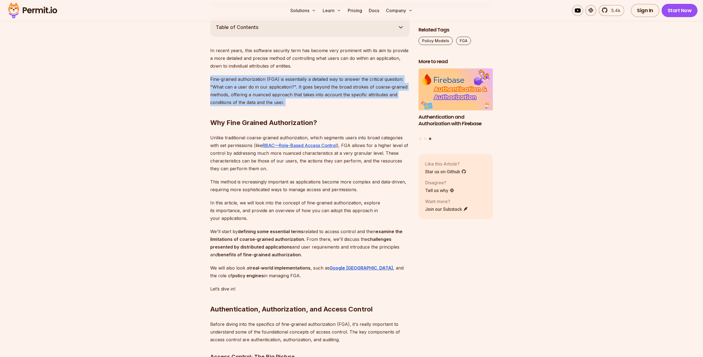
drag, startPoint x: 300, startPoint y: 102, endPoint x: 185, endPoint y: 78, distance: 117.6
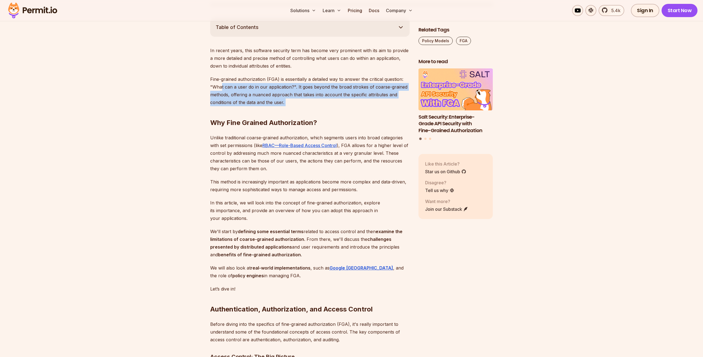
drag, startPoint x: 220, startPoint y: 84, endPoint x: 296, endPoint y: 104, distance: 78.2
click at [296, 104] on h2 "Why Fine Grained Authorization?" at bounding box center [309, 111] width 199 height 31
drag, startPoint x: 296, startPoint y: 104, endPoint x: 201, endPoint y: 74, distance: 99.5
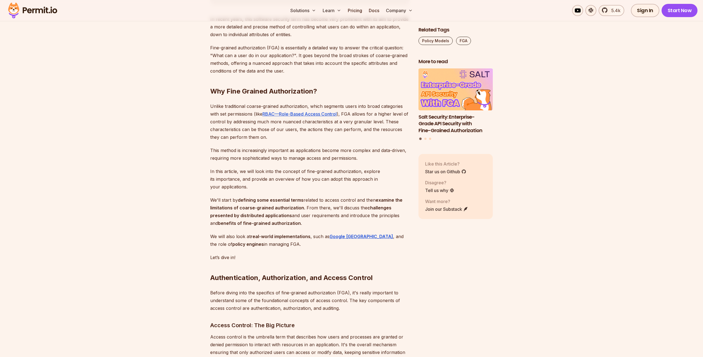
scroll to position [325, 0]
click at [218, 97] on h2 "Why Fine Grained Authorization?" at bounding box center [309, 81] width 199 height 31
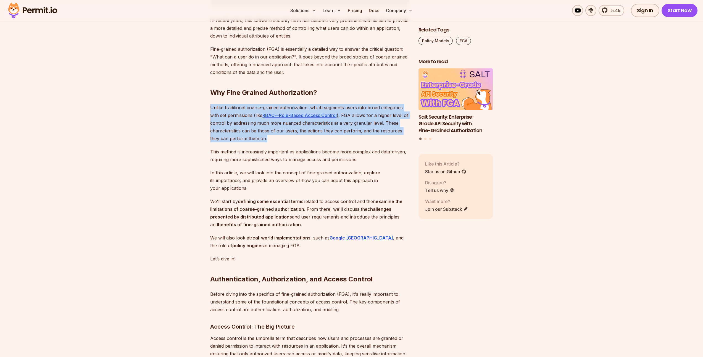
drag, startPoint x: 211, startPoint y: 107, endPoint x: 260, endPoint y: 141, distance: 59.4
click at [260, 141] on p "Unlike traditional coarse-grained authorization, which segments users into broa…" at bounding box center [309, 123] width 199 height 39
click at [265, 138] on p "Unlike traditional coarse-grained authorization, which segments users into broa…" at bounding box center [309, 123] width 199 height 39
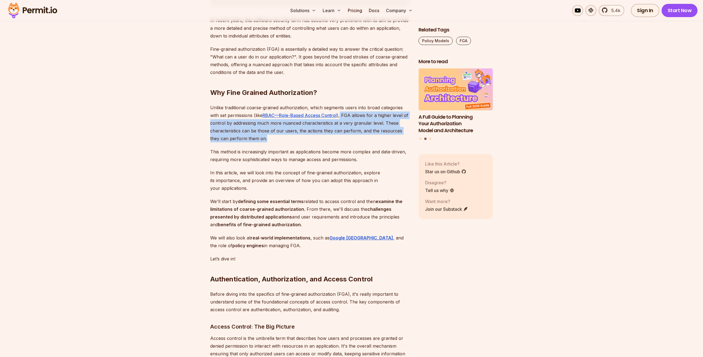
drag, startPoint x: 341, startPoint y: 114, endPoint x: 339, endPoint y: 137, distance: 23.0
click at [339, 137] on p "Unlike traditional coarse-grained authorization, which segments users into broa…" at bounding box center [309, 123] width 199 height 39
drag, startPoint x: 272, startPoint y: 137, endPoint x: 213, endPoint y: 122, distance: 60.1
click at [213, 122] on p "Unlike traditional coarse-grained authorization, which segments users into broa…" at bounding box center [309, 123] width 199 height 39
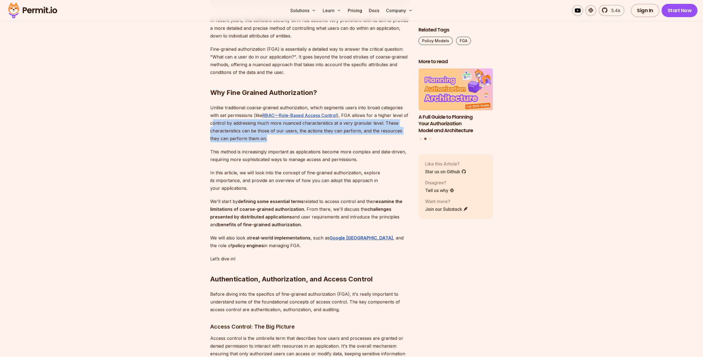
click at [213, 122] on p "Unlike traditional coarse-grained authorization, which segments users into broa…" at bounding box center [309, 123] width 199 height 39
drag, startPoint x: 208, startPoint y: 128, endPoint x: 262, endPoint y: 136, distance: 55.3
click at [262, 136] on p "Unlike traditional coarse-grained authorization, which segments users into broa…" at bounding box center [309, 123] width 199 height 39
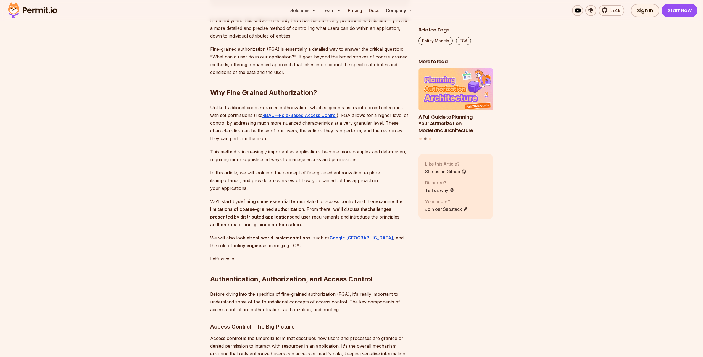
scroll to position [335, 0]
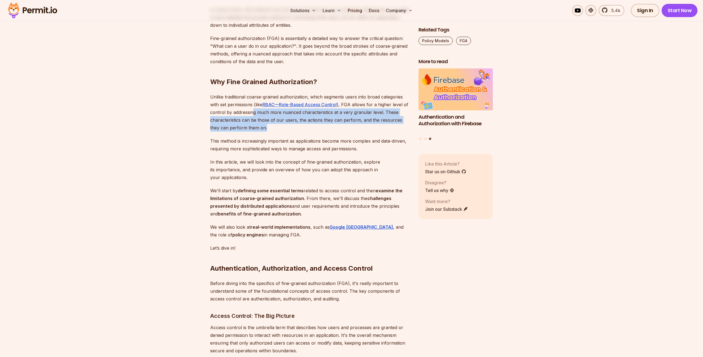
drag, startPoint x: 253, startPoint y: 113, endPoint x: 312, endPoint y: 129, distance: 61.5
click at [312, 129] on p "Unlike traditional coarse-grained authorization, which segments users into broa…" at bounding box center [309, 112] width 199 height 39
drag, startPoint x: 292, startPoint y: 118, endPoint x: 362, endPoint y: 126, distance: 70.6
click at [362, 126] on p "Unlike traditional coarse-grained authorization, which segments users into broa…" at bounding box center [309, 112] width 199 height 39
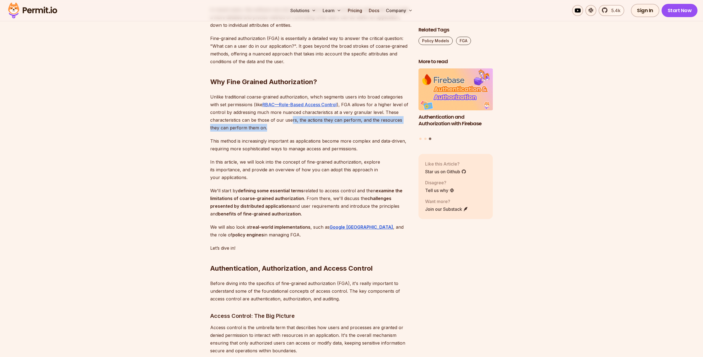
click at [362, 126] on p "Unlike traditional coarse-grained authorization, which segments users into broa…" at bounding box center [309, 112] width 199 height 39
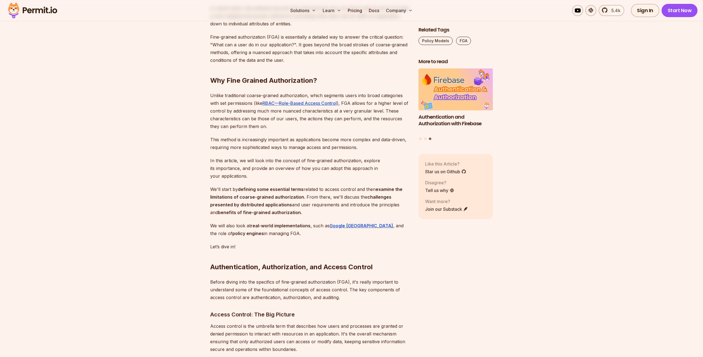
scroll to position [373, 0]
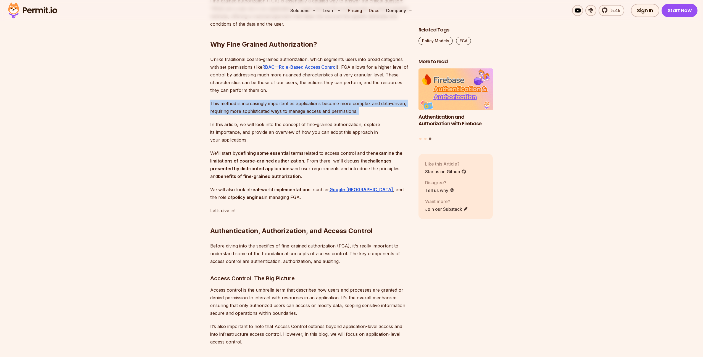
drag, startPoint x: 209, startPoint y: 103, endPoint x: 365, endPoint y: 116, distance: 156.3
click at [368, 113] on p "This method is increasingly important as applications become more complex and d…" at bounding box center [309, 107] width 199 height 15
drag, startPoint x: 368, startPoint y: 113, endPoint x: 210, endPoint y: 105, distance: 158.5
click at [210, 105] on p "This method is increasingly important as applications become more complex and d…" at bounding box center [309, 107] width 199 height 15
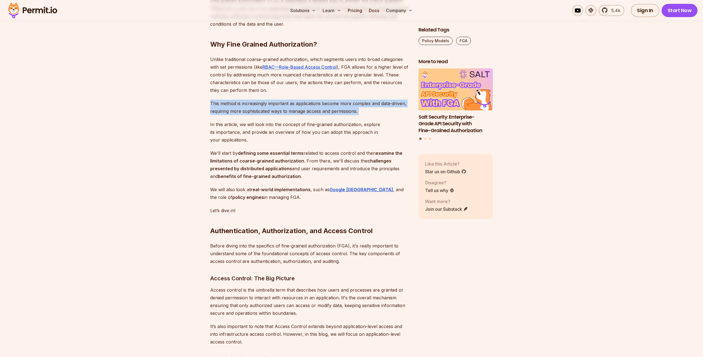
click at [210, 107] on p "This method is increasingly important as applications become more complex and d…" at bounding box center [309, 107] width 199 height 15
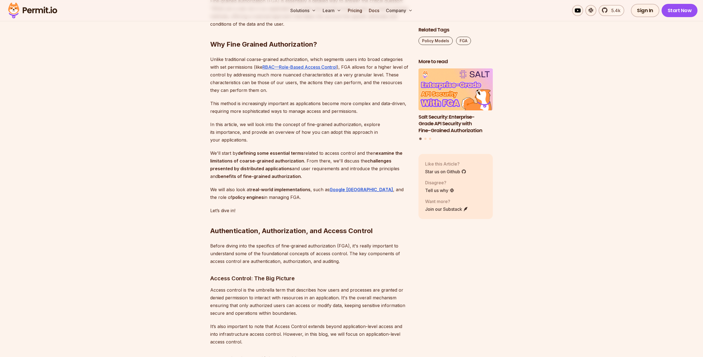
scroll to position [413, 0]
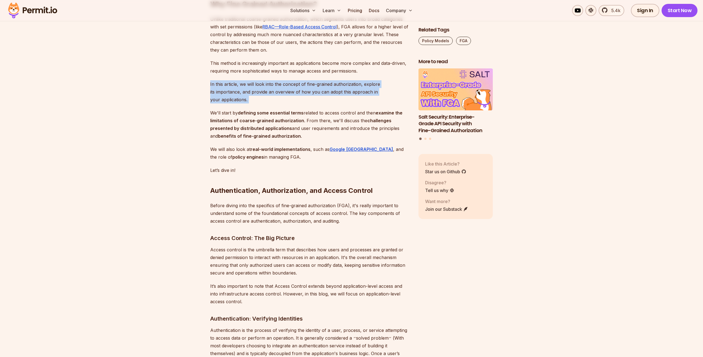
drag, startPoint x: 210, startPoint y: 84, endPoint x: 342, endPoint y: 97, distance: 132.4
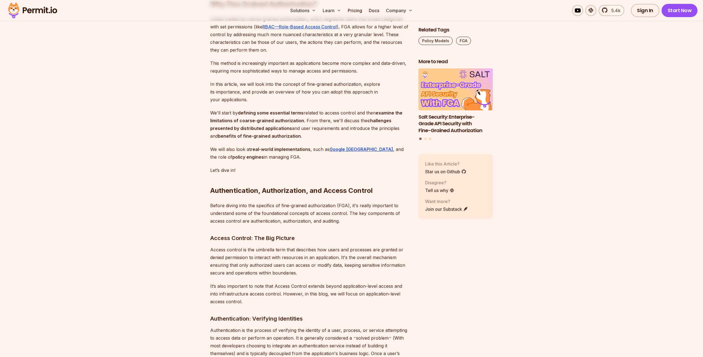
click at [331, 109] on p "We'll start by defining some essential terms related to access control and then…" at bounding box center [309, 124] width 199 height 31
drag, startPoint x: 302, startPoint y: 91, endPoint x: 302, endPoint y: 98, distance: 6.9
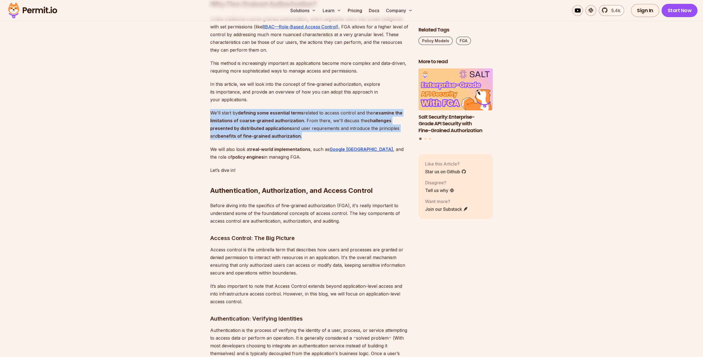
drag, startPoint x: 209, startPoint y: 104, endPoint x: 327, endPoint y: 130, distance: 121.3
click at [327, 130] on p "We'll start by defining some essential terms related to access control and then…" at bounding box center [309, 124] width 199 height 31
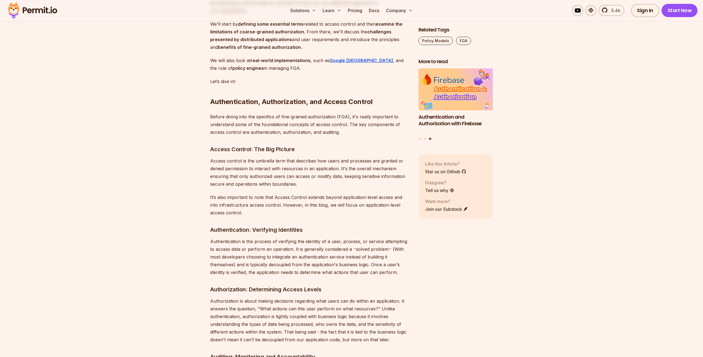
scroll to position [508, 0]
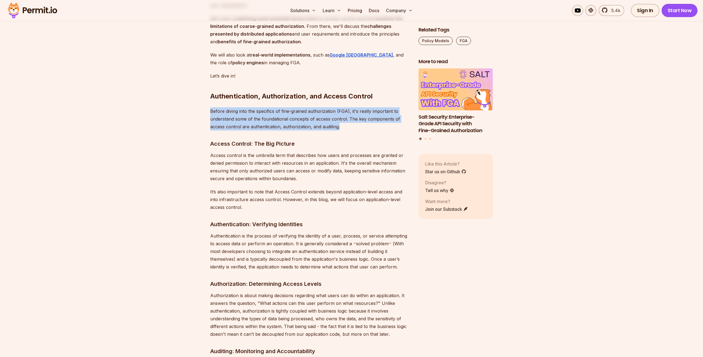
drag, startPoint x: 210, startPoint y: 104, endPoint x: 343, endPoint y: 123, distance: 134.1
click at [343, 123] on p "Before diving into the specifics of fine-grained authorization (FGA), it's real…" at bounding box center [309, 118] width 199 height 23
drag, startPoint x: 343, startPoint y: 123, endPoint x: 205, endPoint y: 105, distance: 138.9
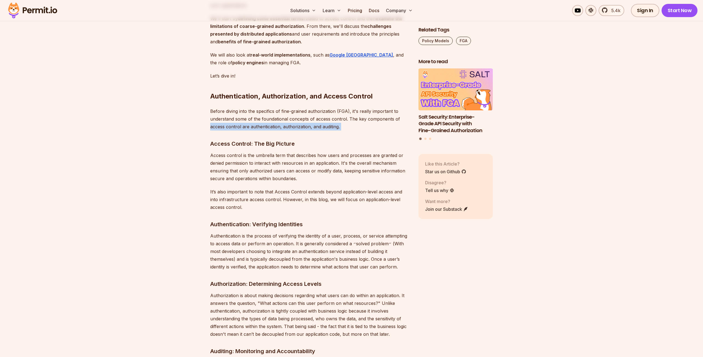
drag, startPoint x: 208, startPoint y: 122, endPoint x: 312, endPoint y: 125, distance: 104.4
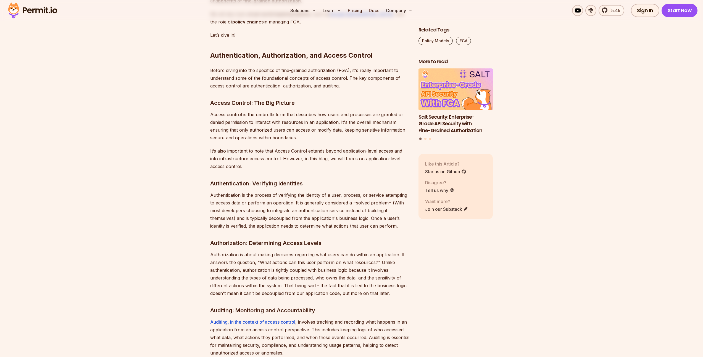
click at [226, 120] on p "Access control is the umbrella term that describes how users and processes are …" at bounding box center [309, 126] width 199 height 31
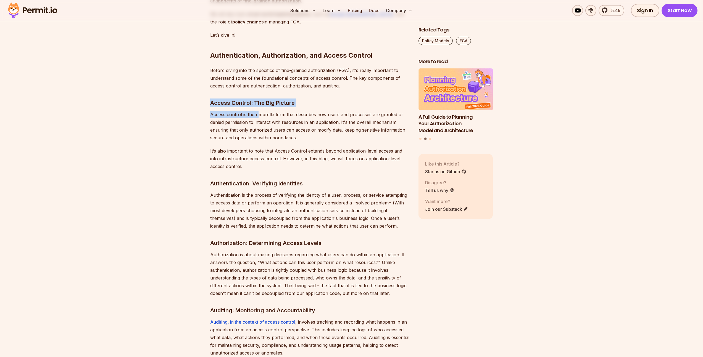
drag, startPoint x: 205, startPoint y: 96, endPoint x: 258, endPoint y: 110, distance: 54.1
click at [258, 111] on p "Access control is the umbrella term that describes how users and processes are …" at bounding box center [309, 126] width 199 height 31
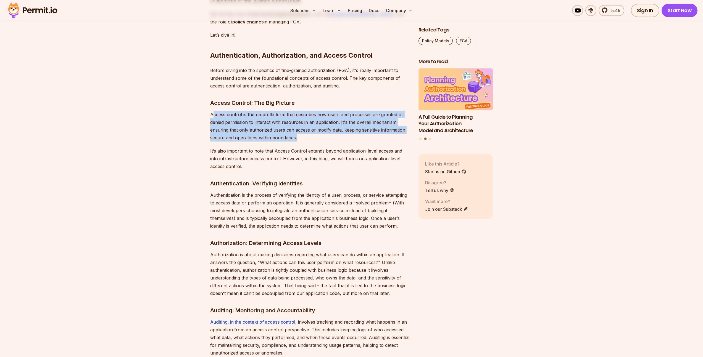
drag, startPoint x: 212, startPoint y: 108, endPoint x: 304, endPoint y: 133, distance: 95.7
click at [304, 133] on p "Access control is the umbrella term that describes how users and processes are …" at bounding box center [309, 126] width 199 height 31
drag, startPoint x: 301, startPoint y: 129, endPoint x: 216, endPoint y: 109, distance: 87.1
click at [216, 111] on p "Access control is the umbrella term that describes how users and processes are …" at bounding box center [309, 126] width 199 height 31
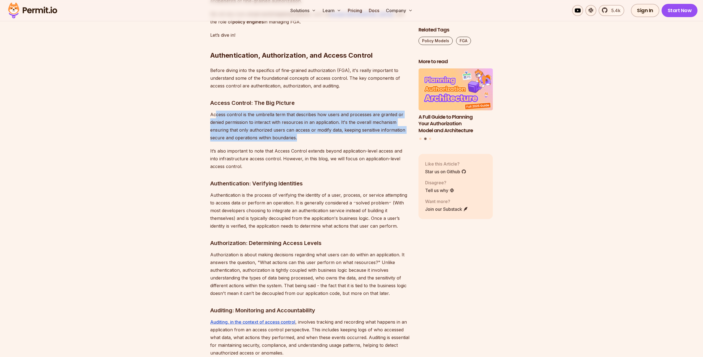
click at [211, 121] on p "Access control is the umbrella term that describes how users and processes are …" at bounding box center [309, 126] width 199 height 31
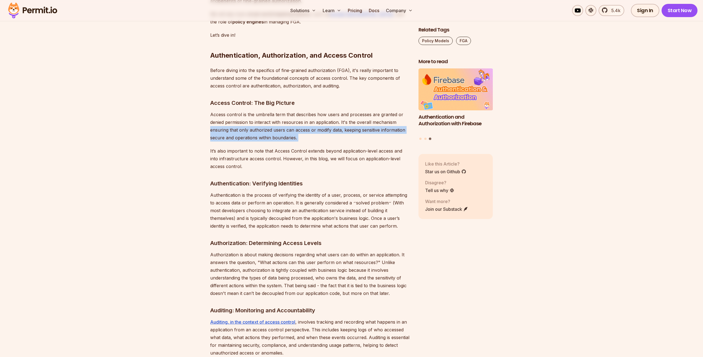
drag, startPoint x: 211, startPoint y: 121, endPoint x: 308, endPoint y: 131, distance: 97.5
click at [308, 131] on p "Access control is the umbrella term that describes how users and processes are …" at bounding box center [309, 126] width 199 height 31
drag, startPoint x: 308, startPoint y: 131, endPoint x: 207, endPoint y: 120, distance: 101.6
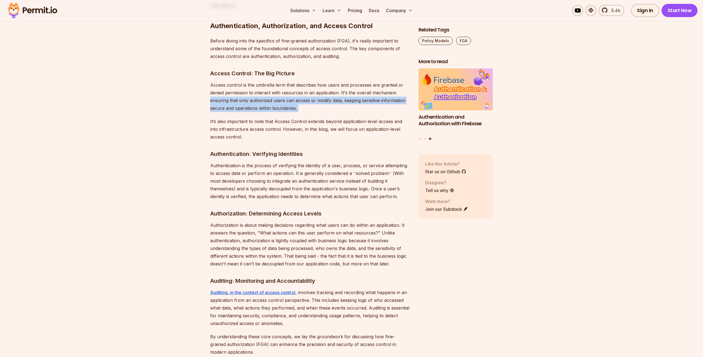
scroll to position [582, 0]
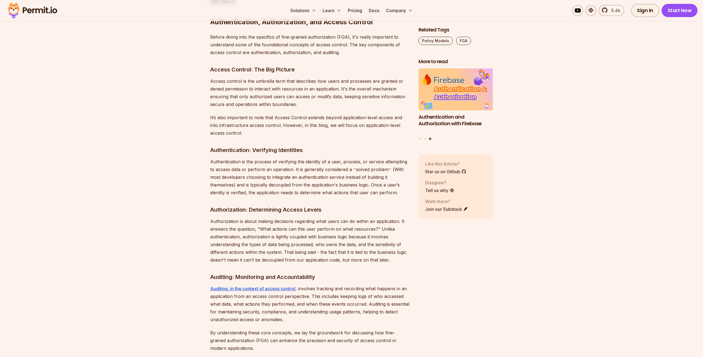
click at [214, 116] on p "It’s also important to note that Access Control extends beyond application-leve…" at bounding box center [309, 125] width 199 height 23
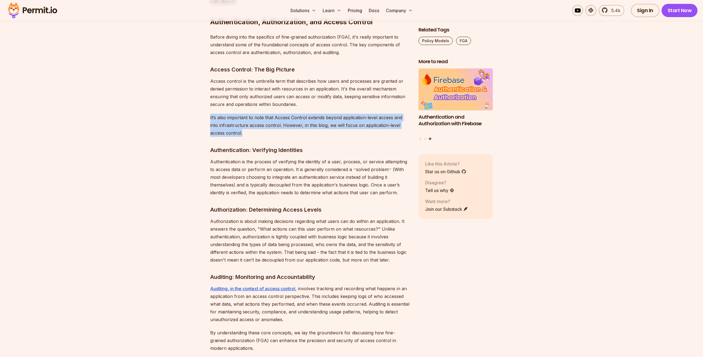
drag, startPoint x: 209, startPoint y: 108, endPoint x: 277, endPoint y: 125, distance: 70.1
click at [277, 125] on p "It’s also important to note that Access Control extends beyond application-leve…" at bounding box center [309, 125] width 199 height 23
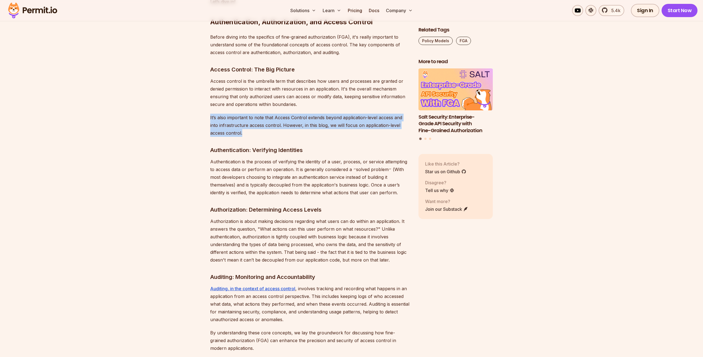
drag, startPoint x: 274, startPoint y: 126, endPoint x: 208, endPoint y: 112, distance: 67.7
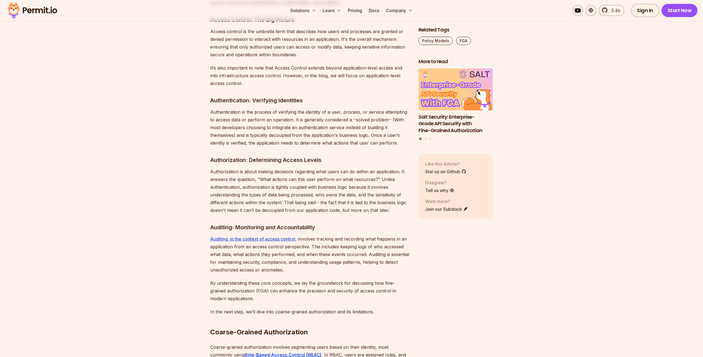
scroll to position [652, 0]
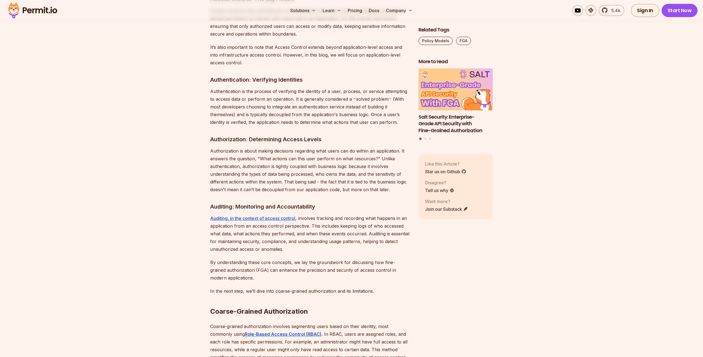
click at [213, 88] on p "Authentication is the process of verifying the identity of a user, process, or …" at bounding box center [309, 107] width 199 height 39
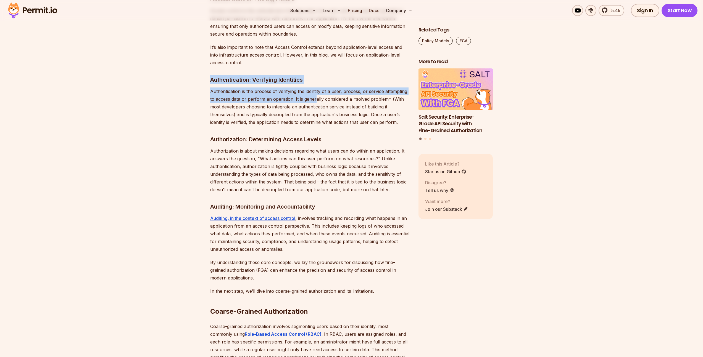
drag, startPoint x: 211, startPoint y: 71, endPoint x: 316, endPoint y: 89, distance: 105.9
click at [316, 89] on p "Authentication is the process of verifying the identity of a user, process, or …" at bounding box center [309, 107] width 199 height 39
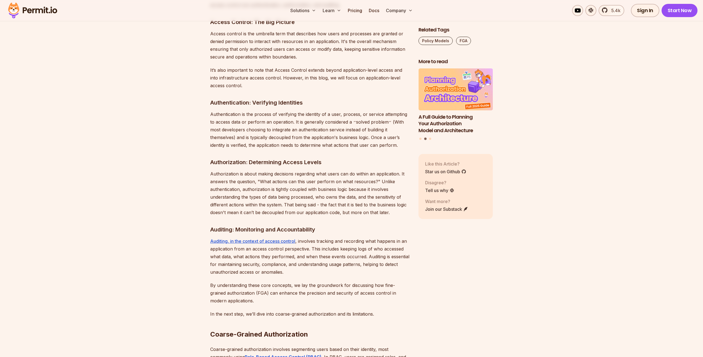
scroll to position [0, 0]
